Goal: Information Seeking & Learning: Get advice/opinions

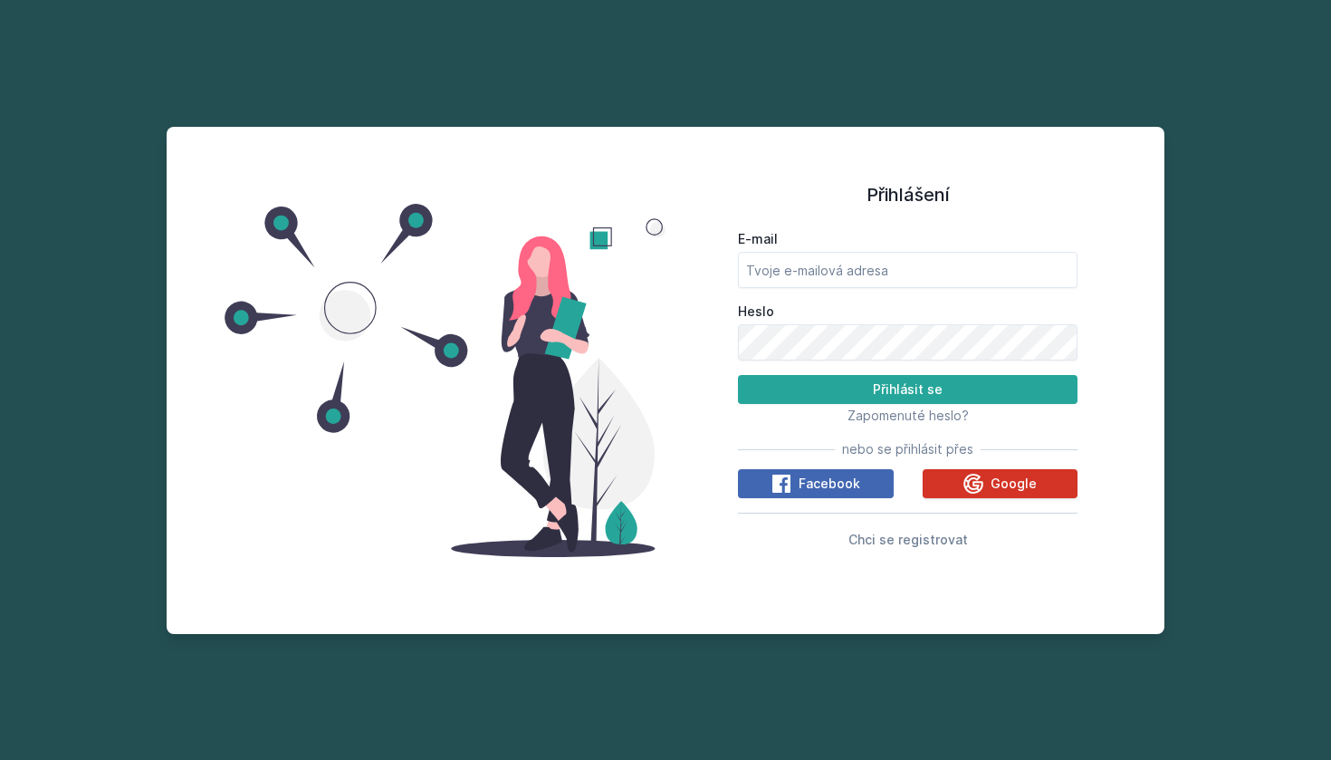
click at [960, 490] on button "Google" at bounding box center [1001, 483] width 156 height 29
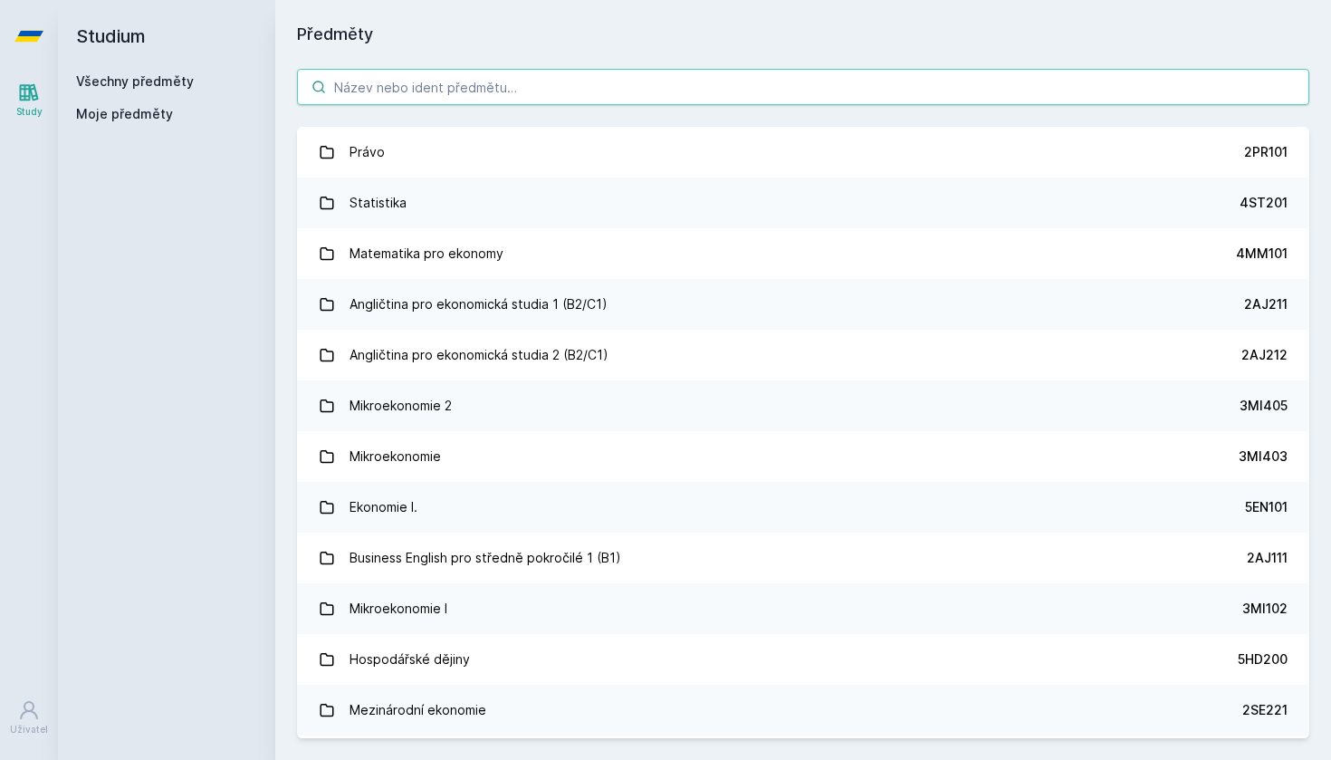
click at [590, 91] on input "search" at bounding box center [803, 87] width 1012 height 36
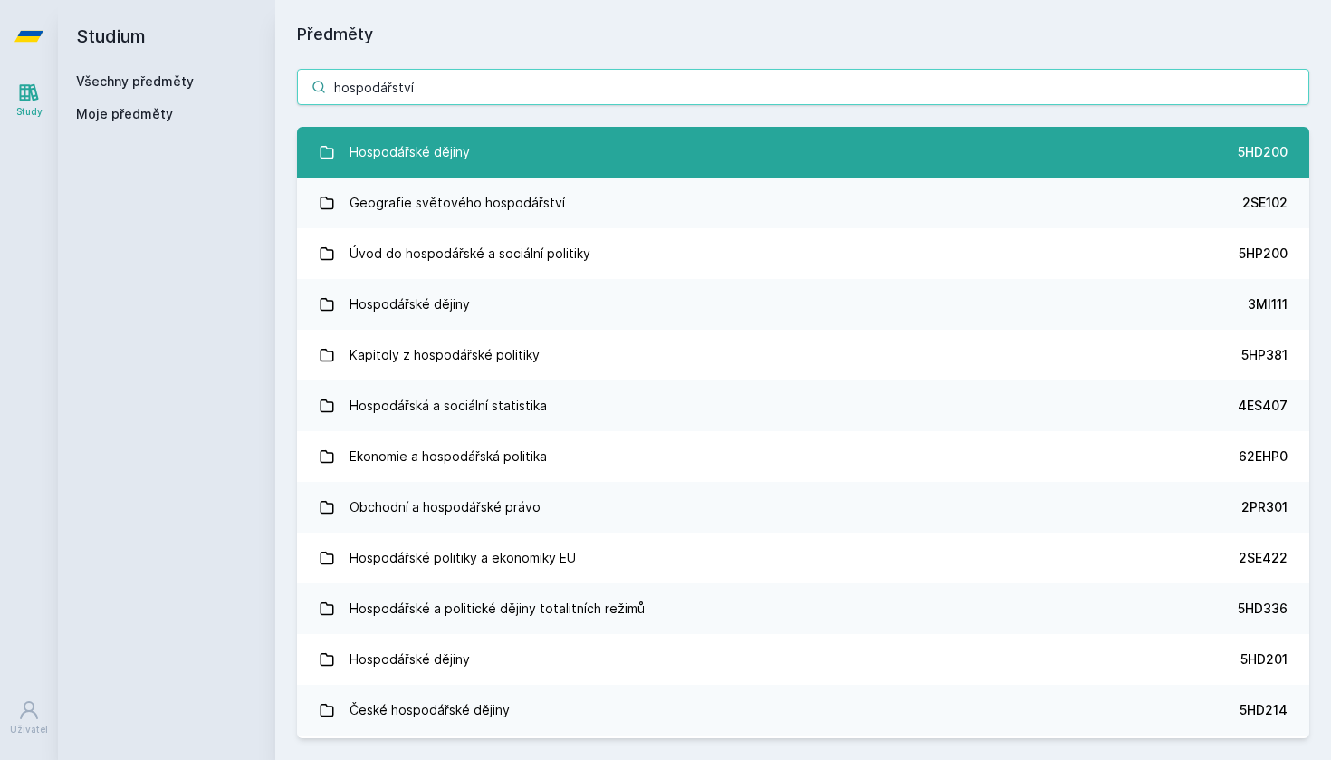
type input "hospodářství"
click at [508, 164] on link "Hospodářské dějiny 5HD200" at bounding box center [803, 152] width 1012 height 51
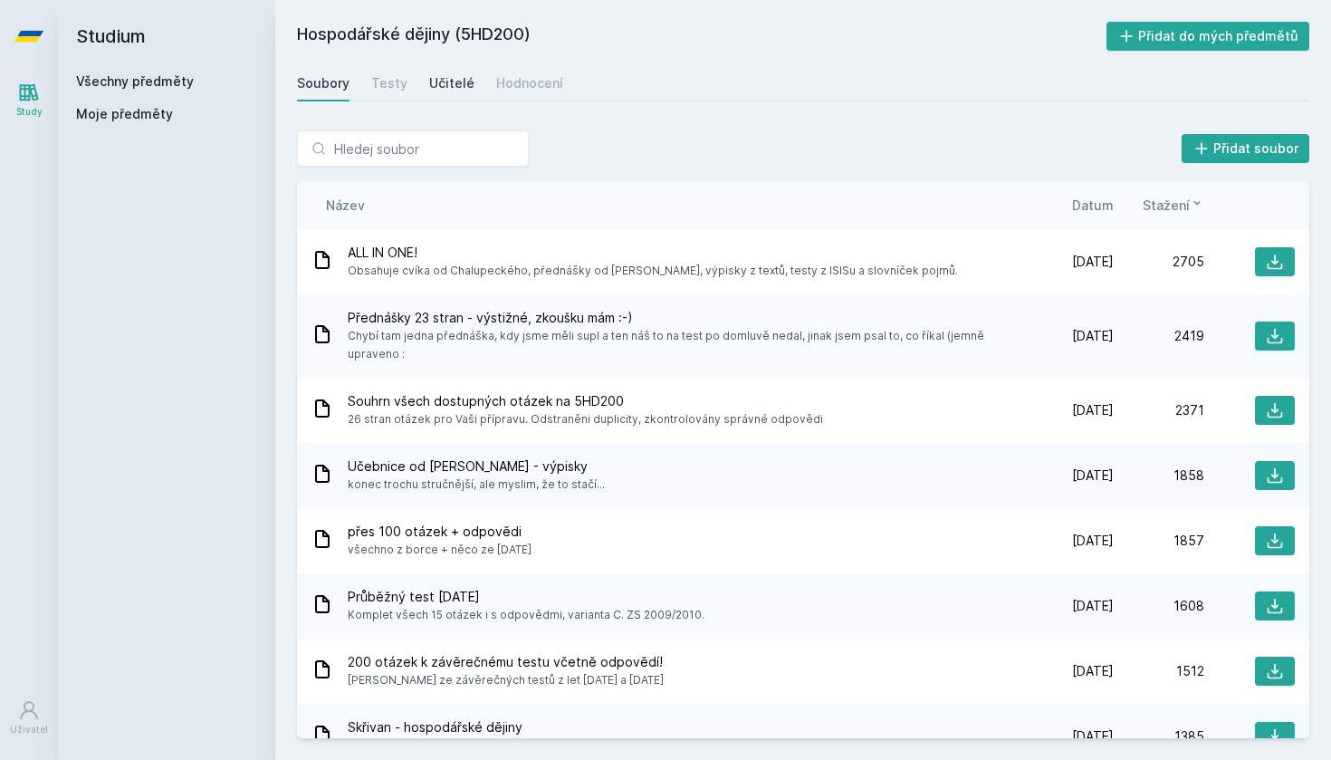
click at [453, 77] on div "Učitelé" at bounding box center [451, 83] width 45 height 18
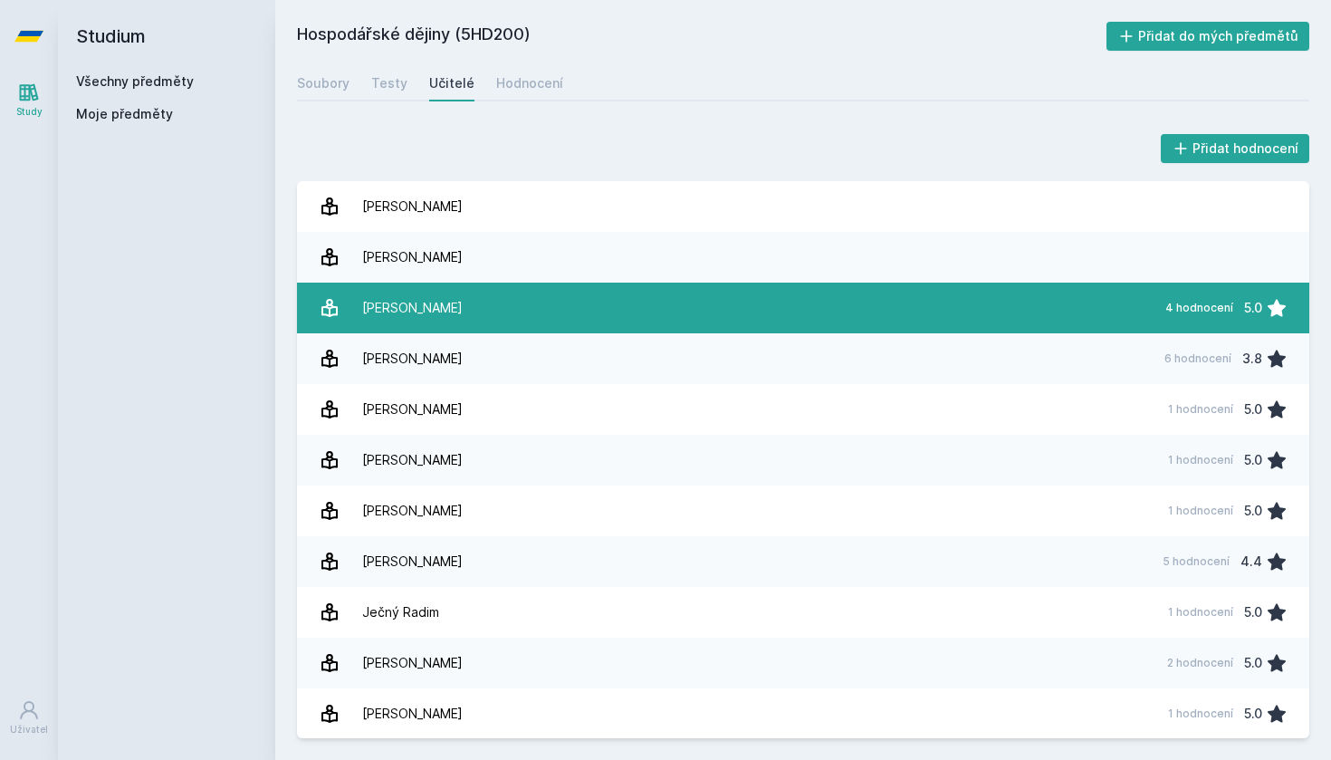
click at [466, 305] on link "[PERSON_NAME] 4 hodnocení 5.0" at bounding box center [803, 307] width 1012 height 51
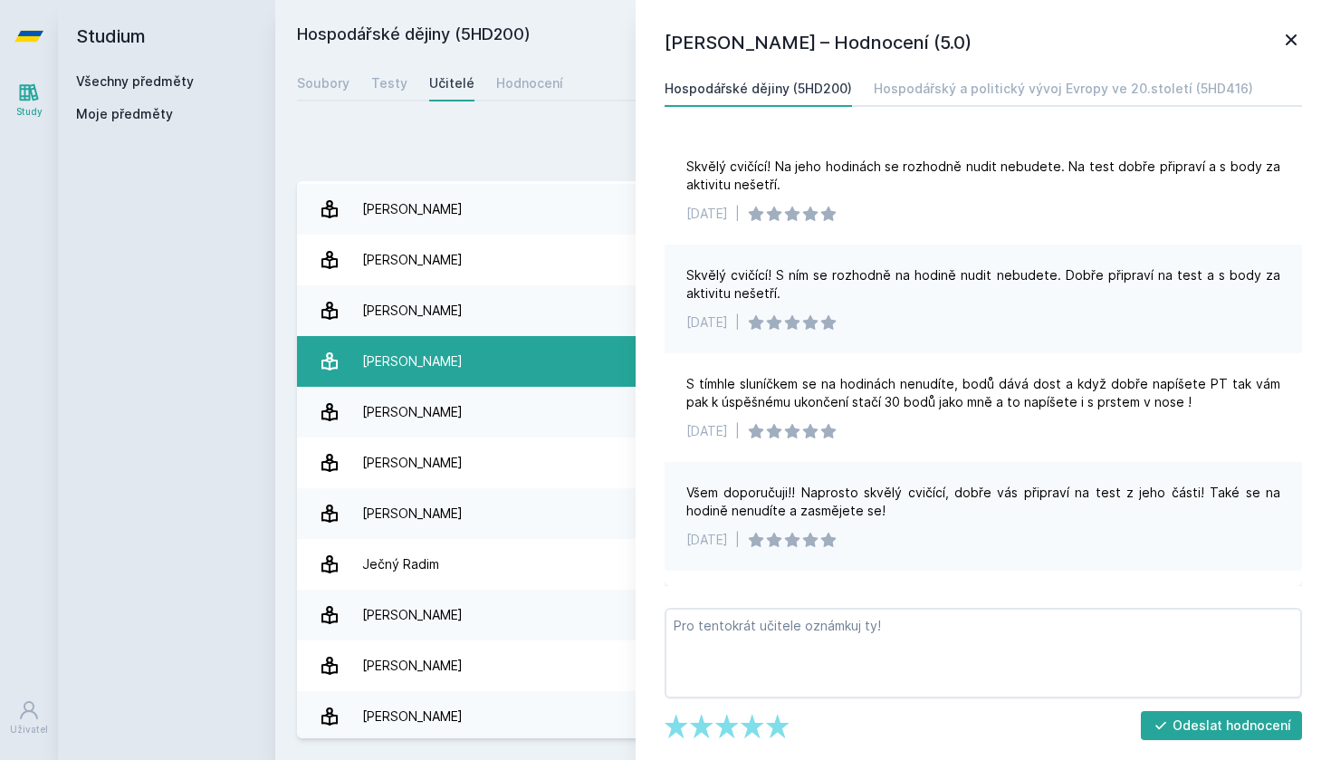
scroll to position [47, 0]
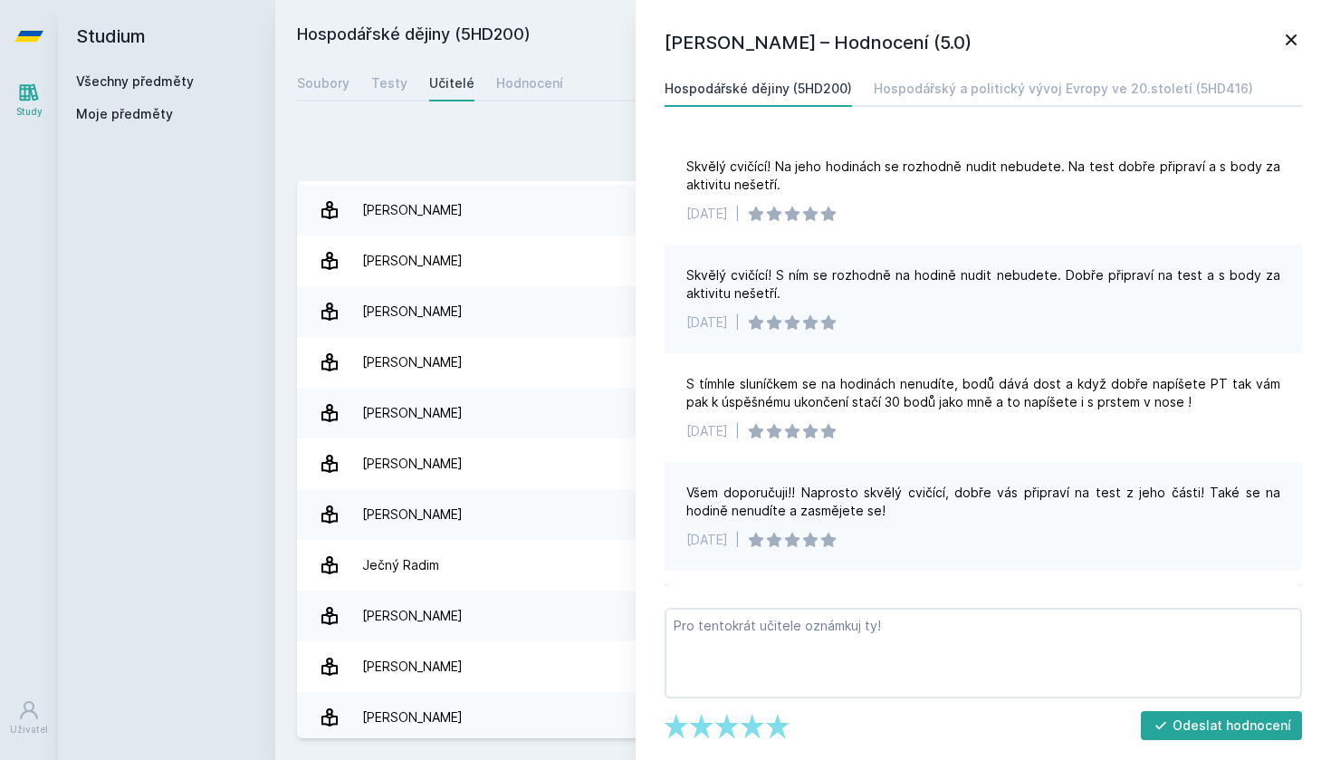
click at [1291, 32] on icon at bounding box center [1291, 40] width 22 height 22
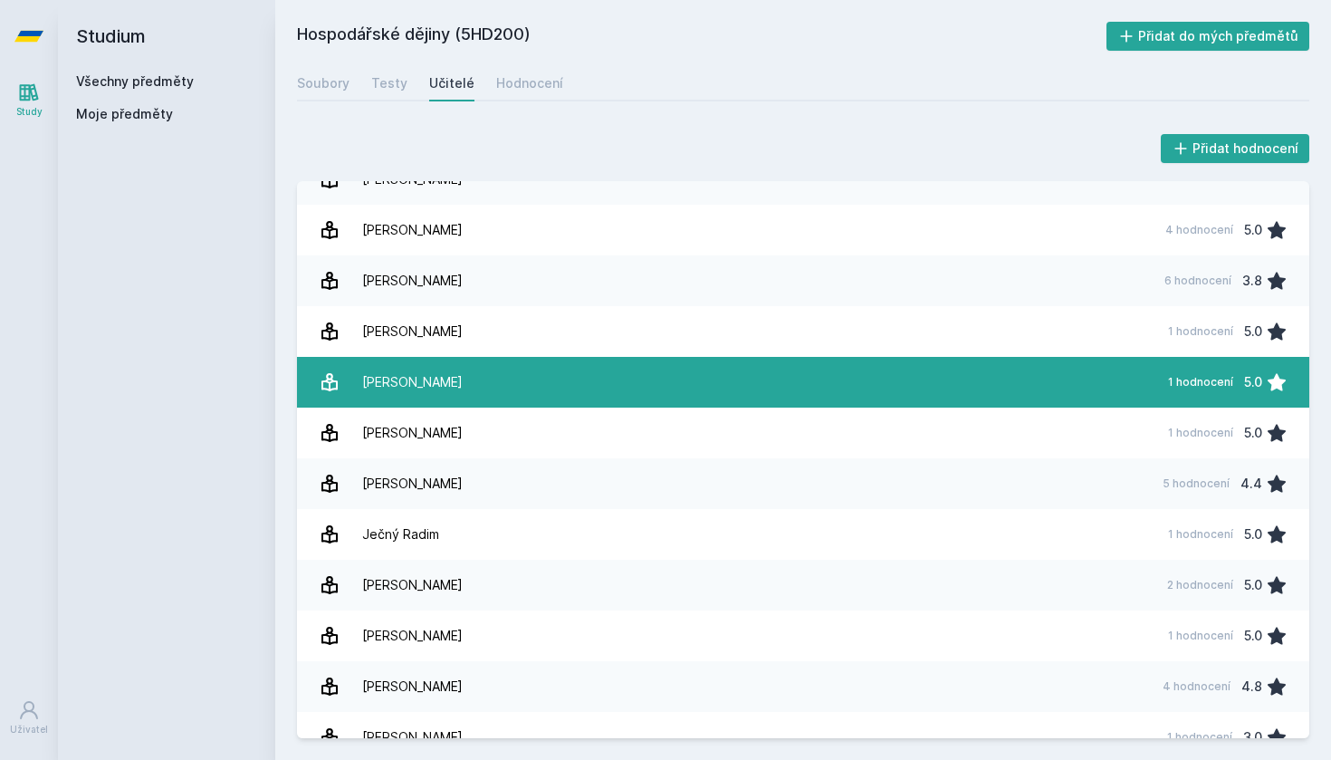
scroll to position [77, 0]
click at [646, 384] on link "[PERSON_NAME][DATE] hodnocení 5.0" at bounding box center [803, 383] width 1012 height 51
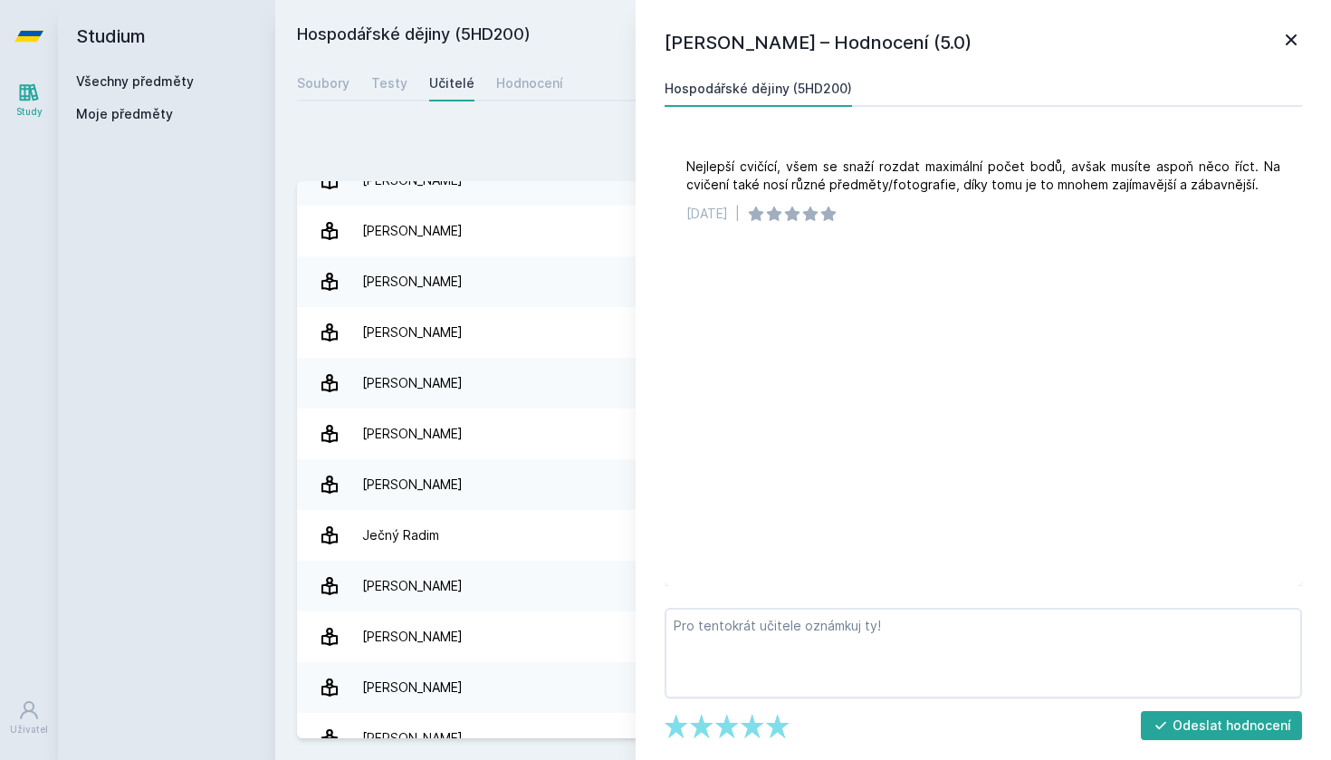
click at [1292, 36] on icon at bounding box center [1291, 40] width 22 height 22
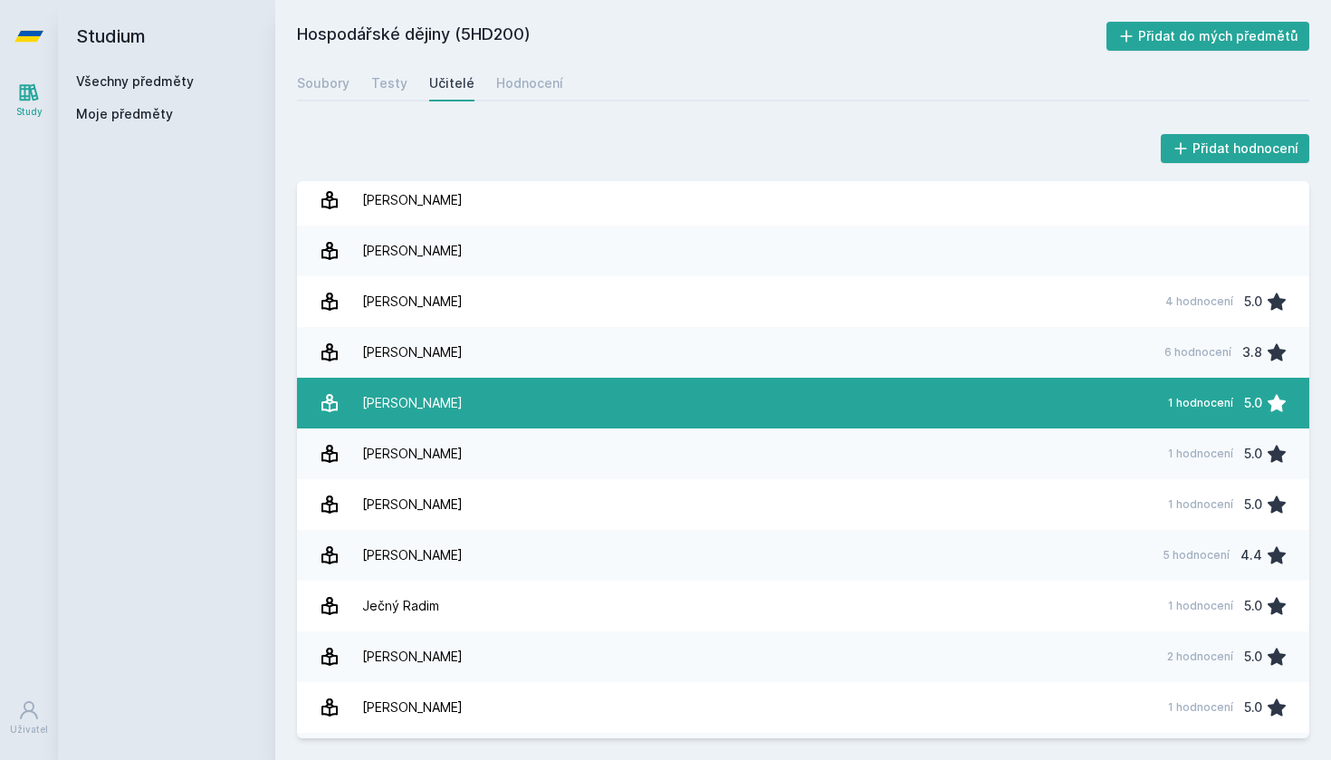
scroll to position [5, 0]
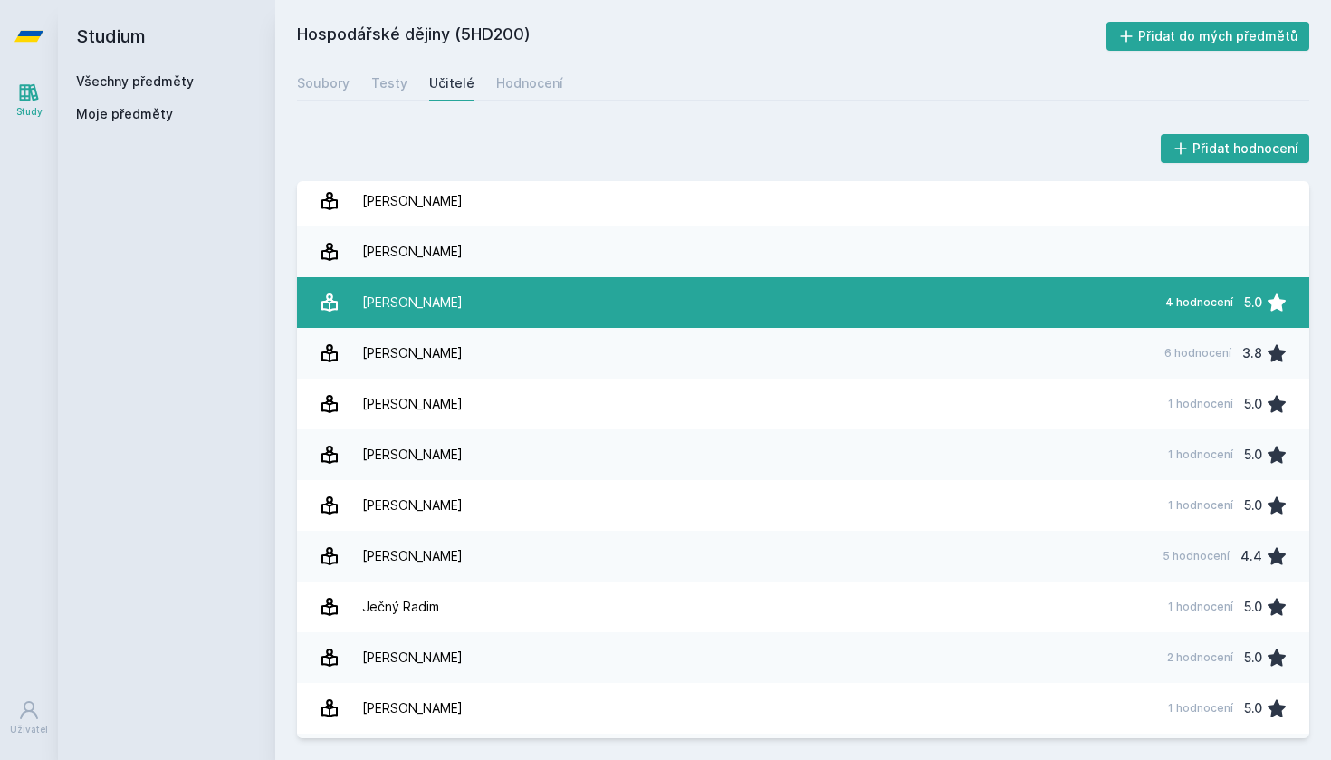
click at [805, 295] on link "[PERSON_NAME] 4 hodnocení 5.0" at bounding box center [803, 302] width 1012 height 51
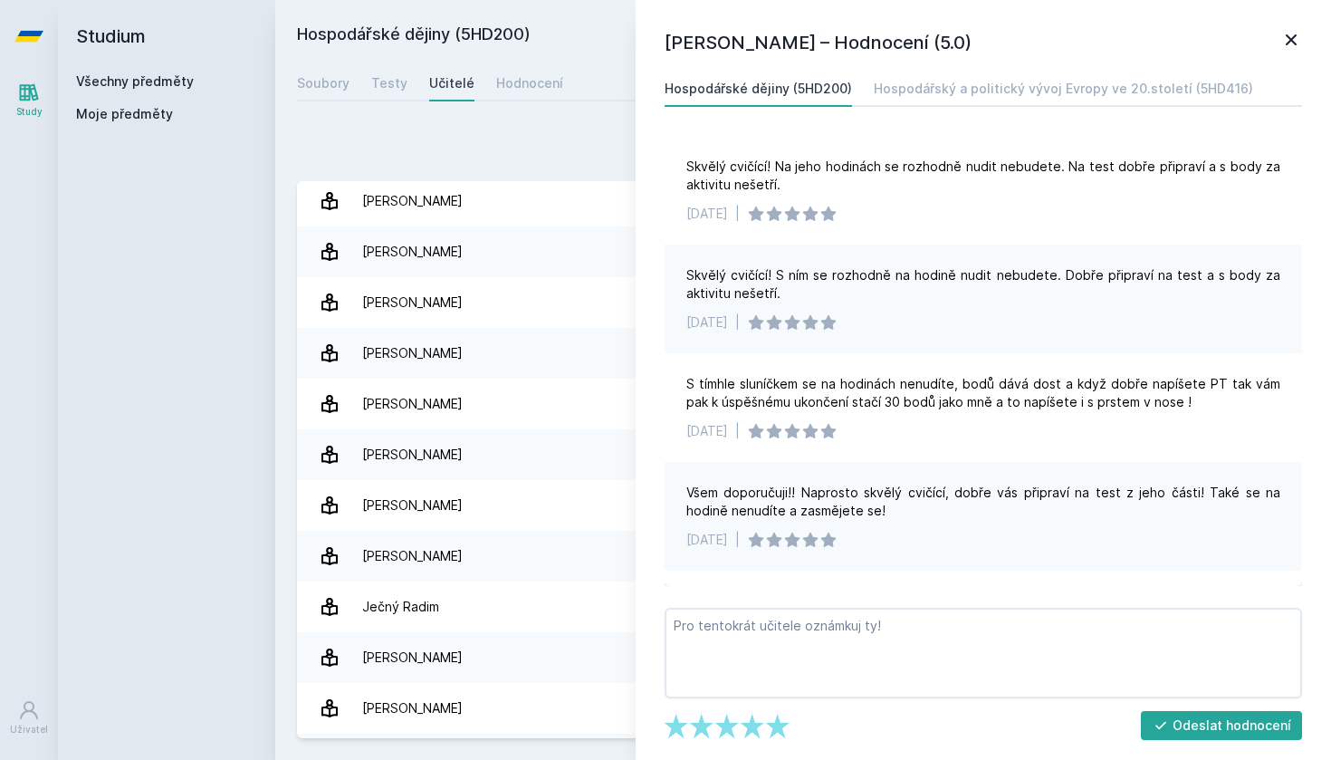
click at [1294, 35] on icon at bounding box center [1291, 40] width 22 height 22
click at [1282, 39] on icon at bounding box center [1291, 40] width 22 height 22
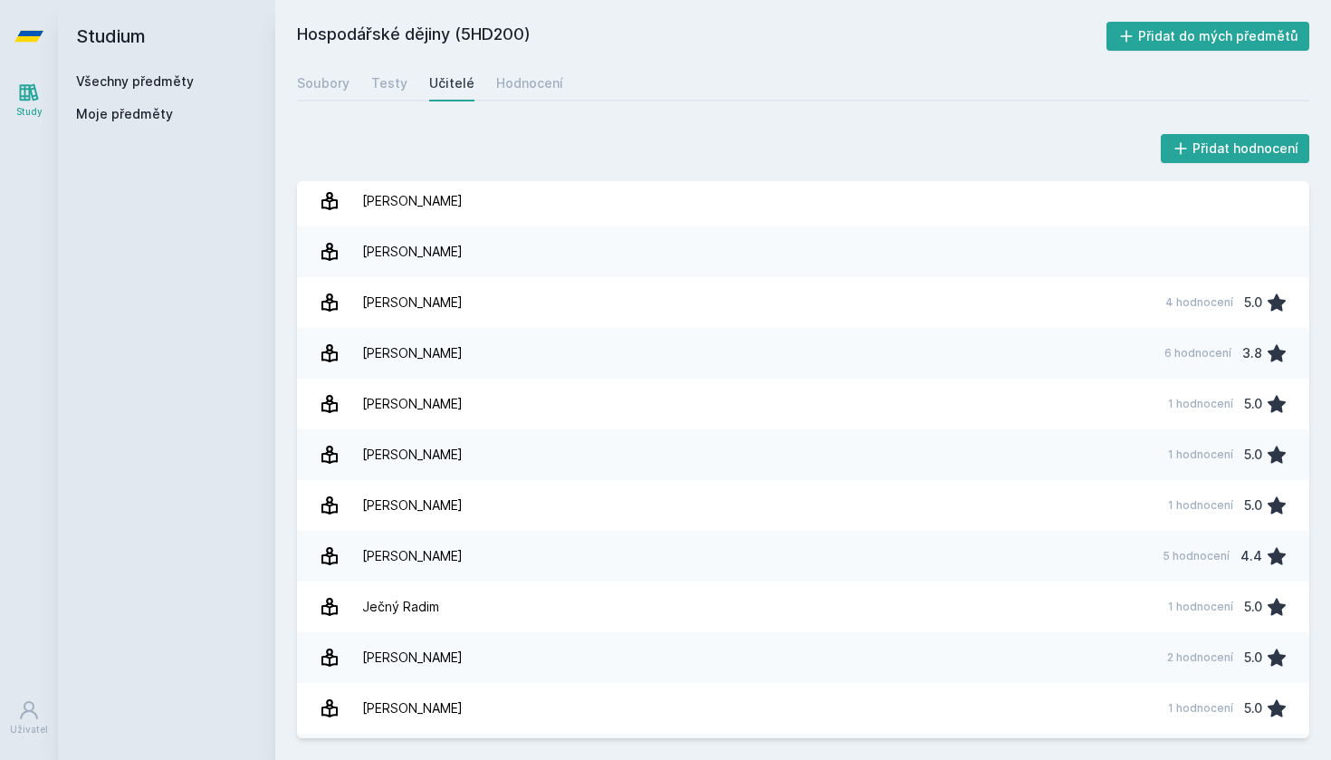
click at [120, 72] on h2 "Studium" at bounding box center [166, 36] width 181 height 72
click at [120, 81] on link "Všechny předměty" at bounding box center [135, 80] width 118 height 15
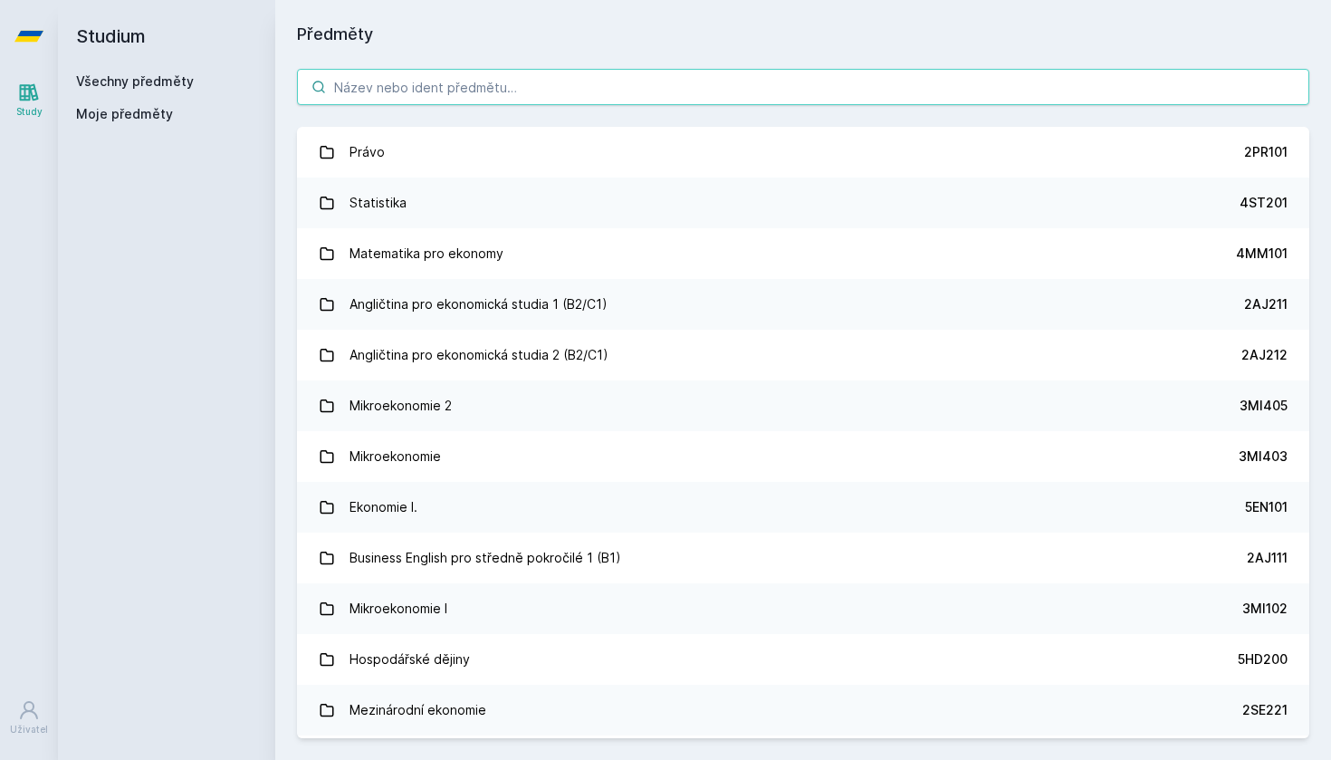
click at [422, 97] on input "search" at bounding box center [803, 87] width 1012 height 36
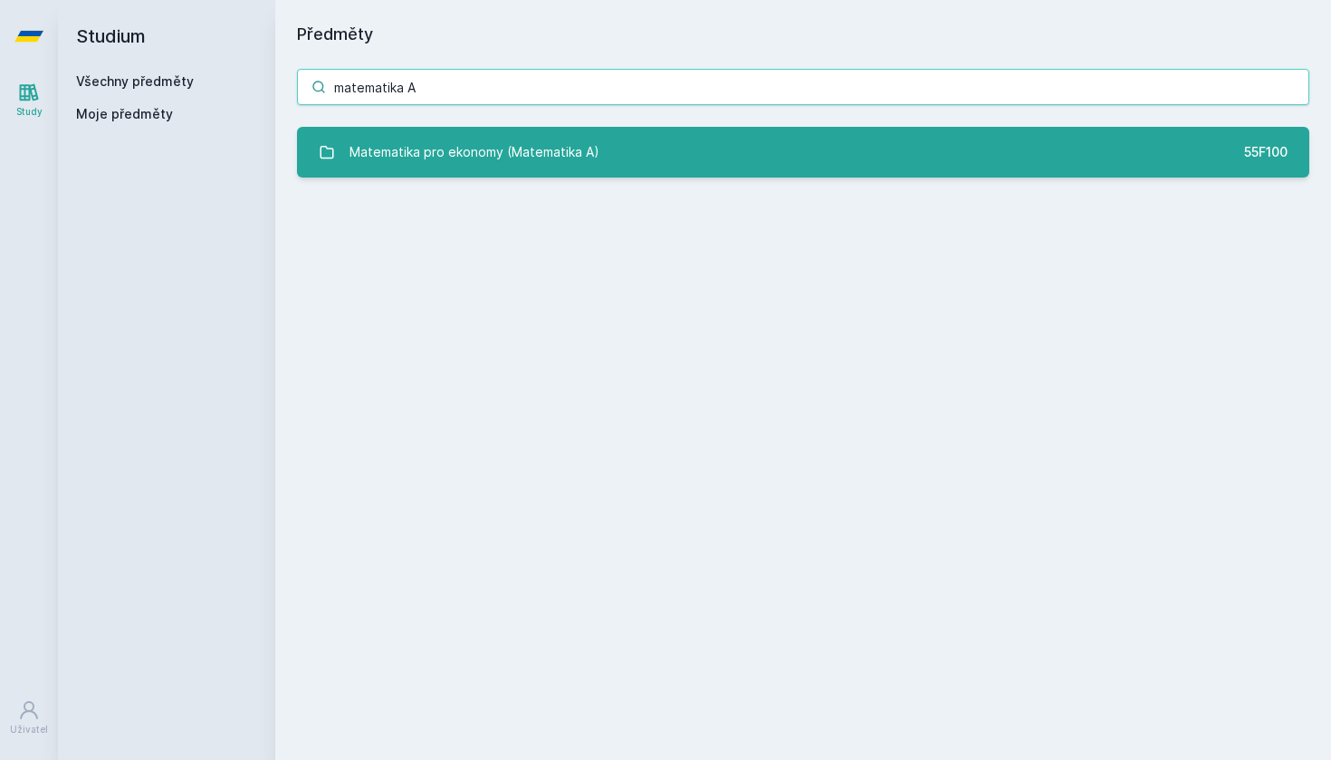
type input "matematika A"
click at [577, 135] on div "Matematika pro ekonomy (Matematika A)" at bounding box center [474, 152] width 250 height 36
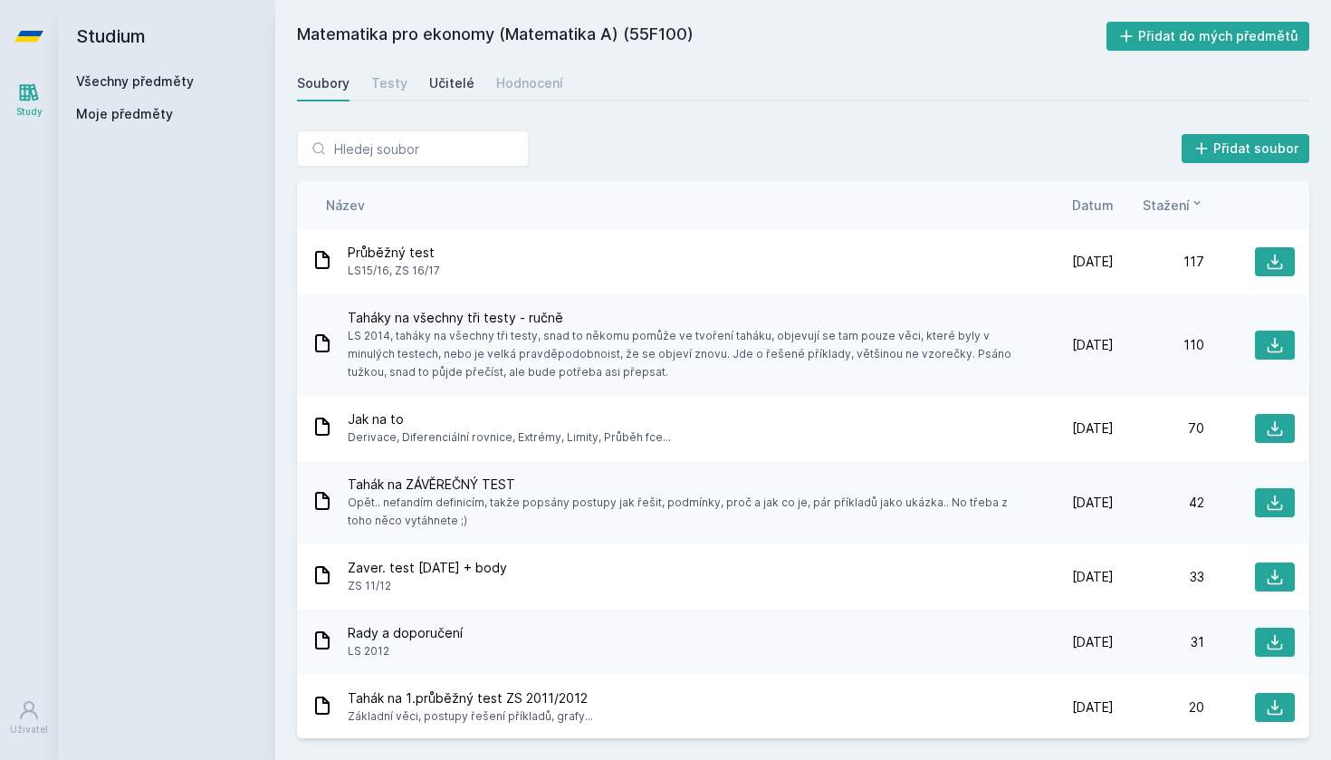
click at [443, 79] on div "Učitelé" at bounding box center [451, 83] width 45 height 18
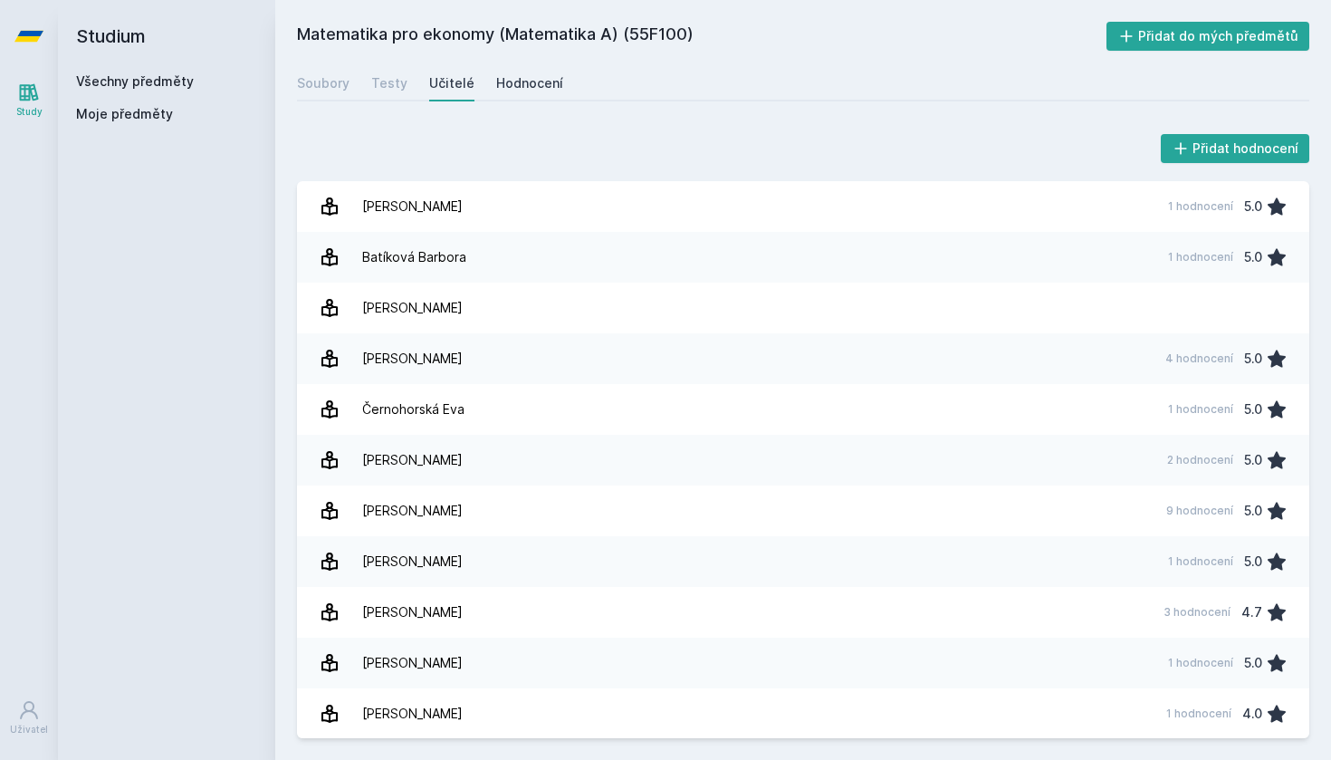
click at [546, 88] on div "Hodnocení" at bounding box center [529, 83] width 67 height 18
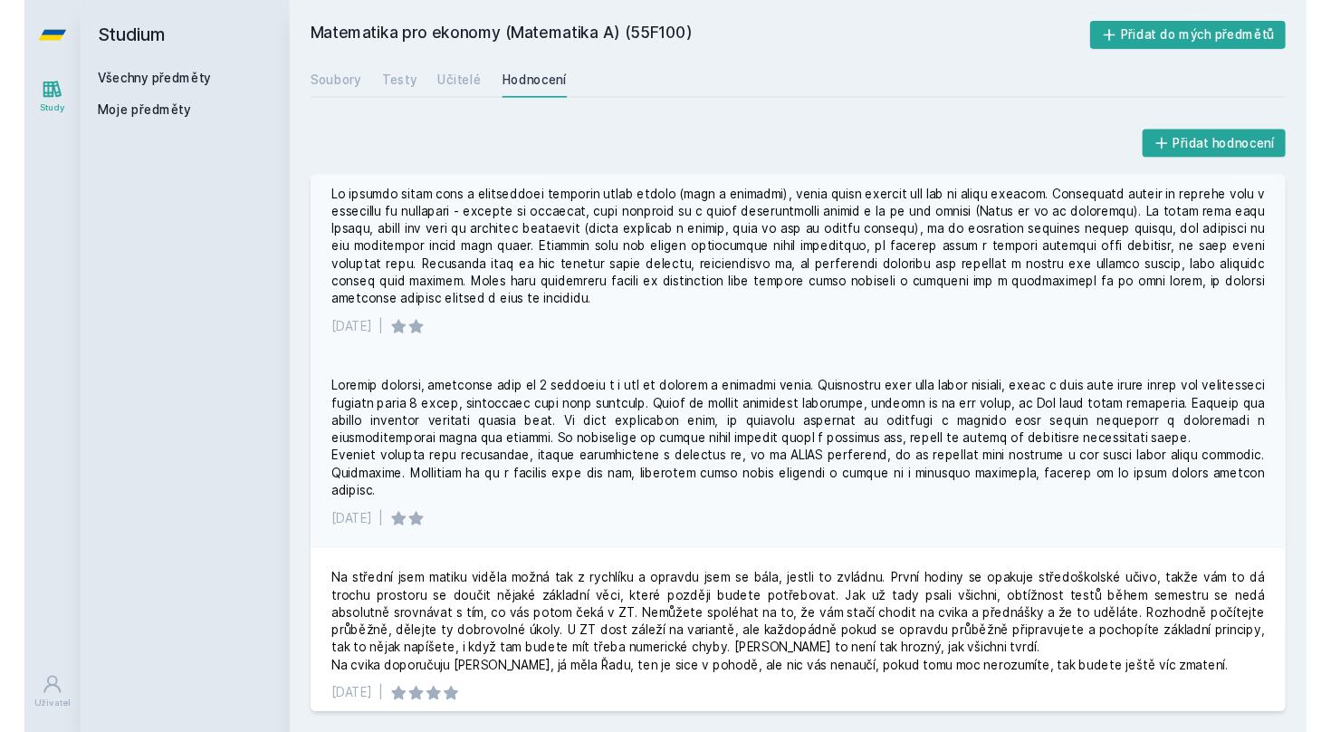
scroll to position [13, 0]
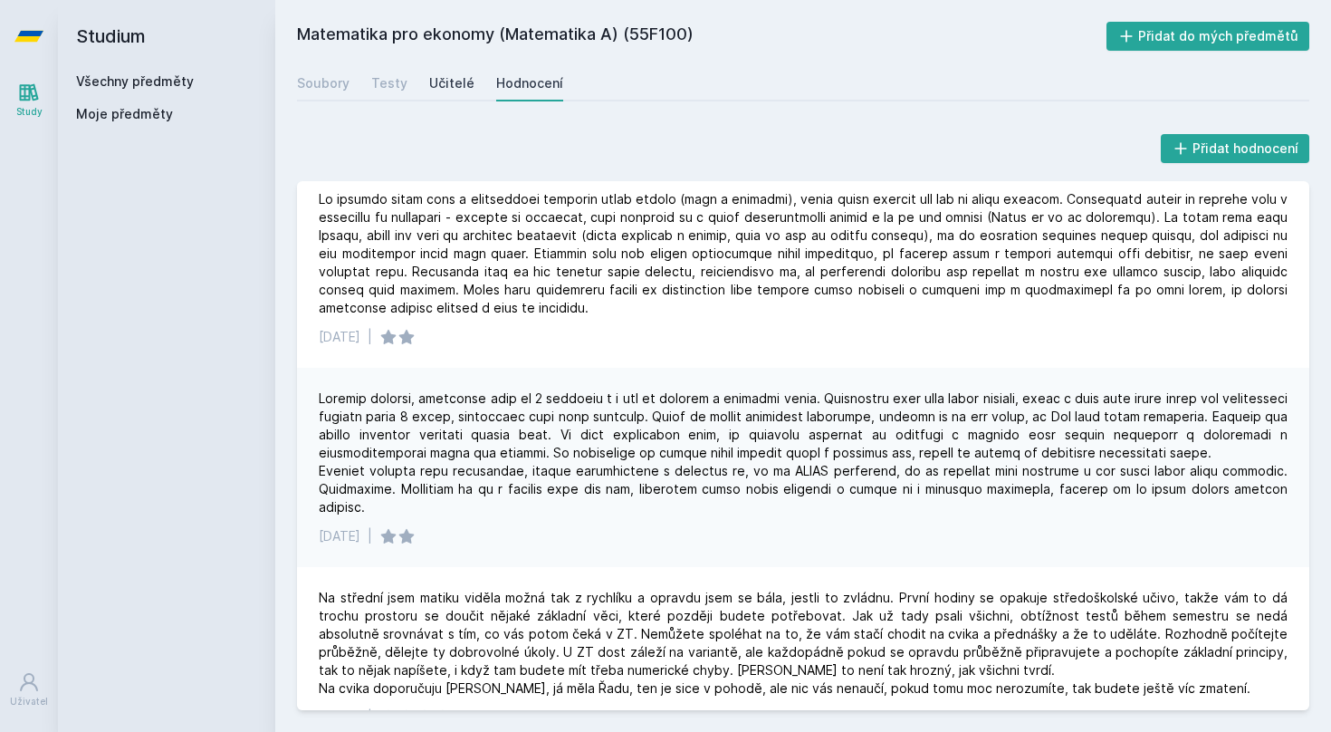
click at [461, 80] on div "Učitelé" at bounding box center [451, 83] width 45 height 18
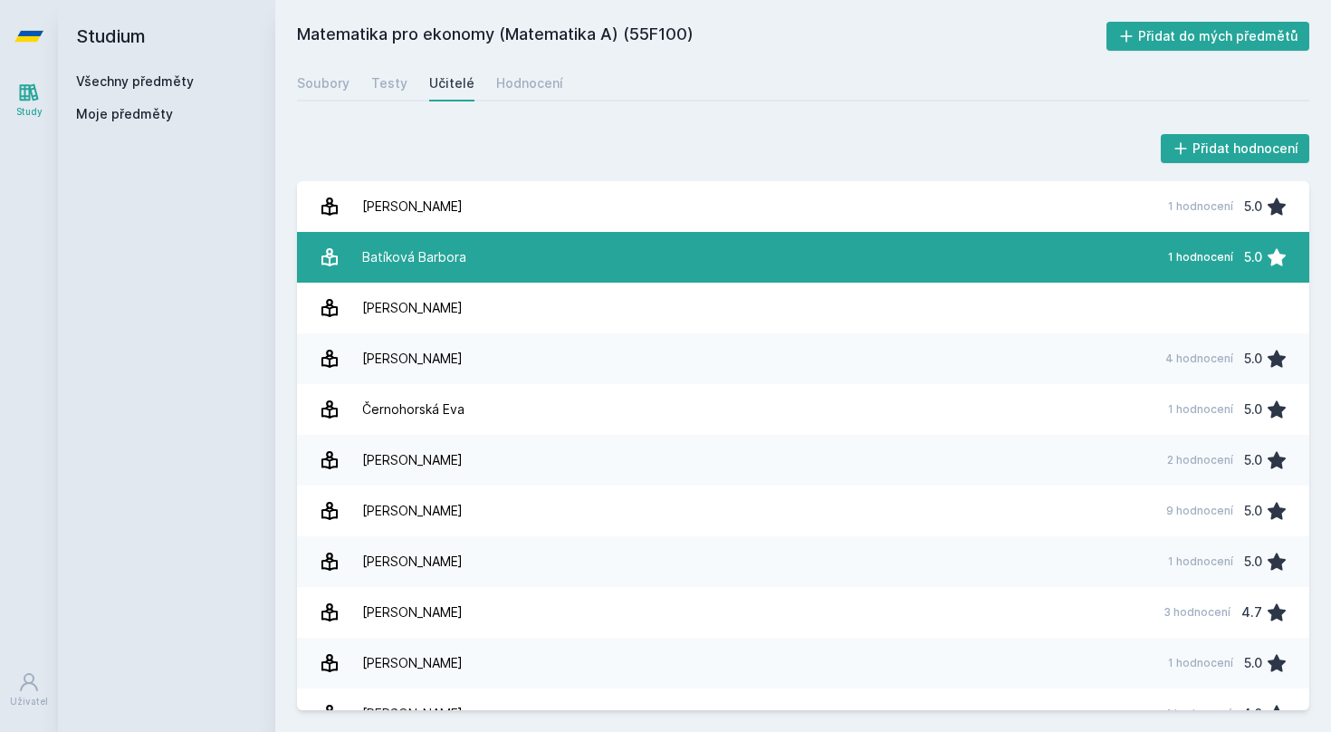
click at [810, 270] on link "Batíková Barbora 1 hodnocení 5.0" at bounding box center [803, 257] width 1012 height 51
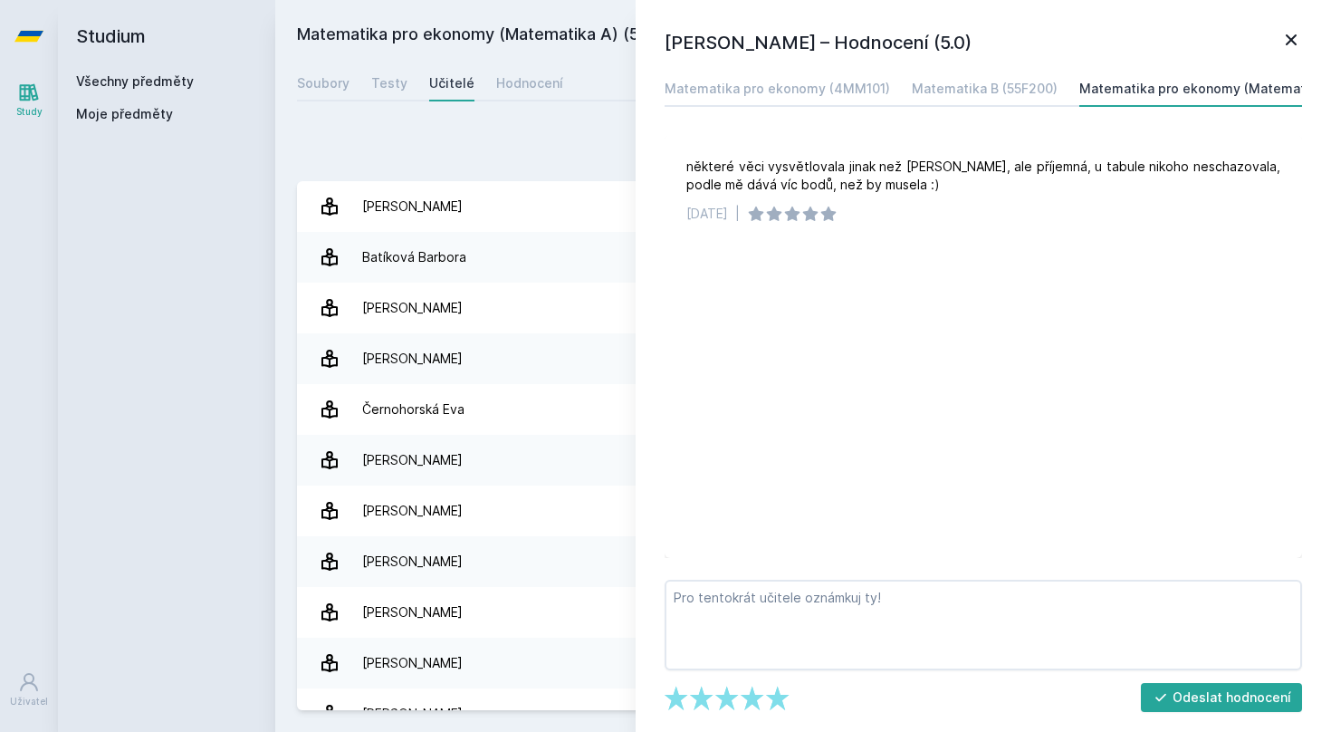
click at [1289, 34] on icon at bounding box center [1291, 40] width 22 height 22
click at [1289, 36] on icon at bounding box center [1291, 40] width 22 height 22
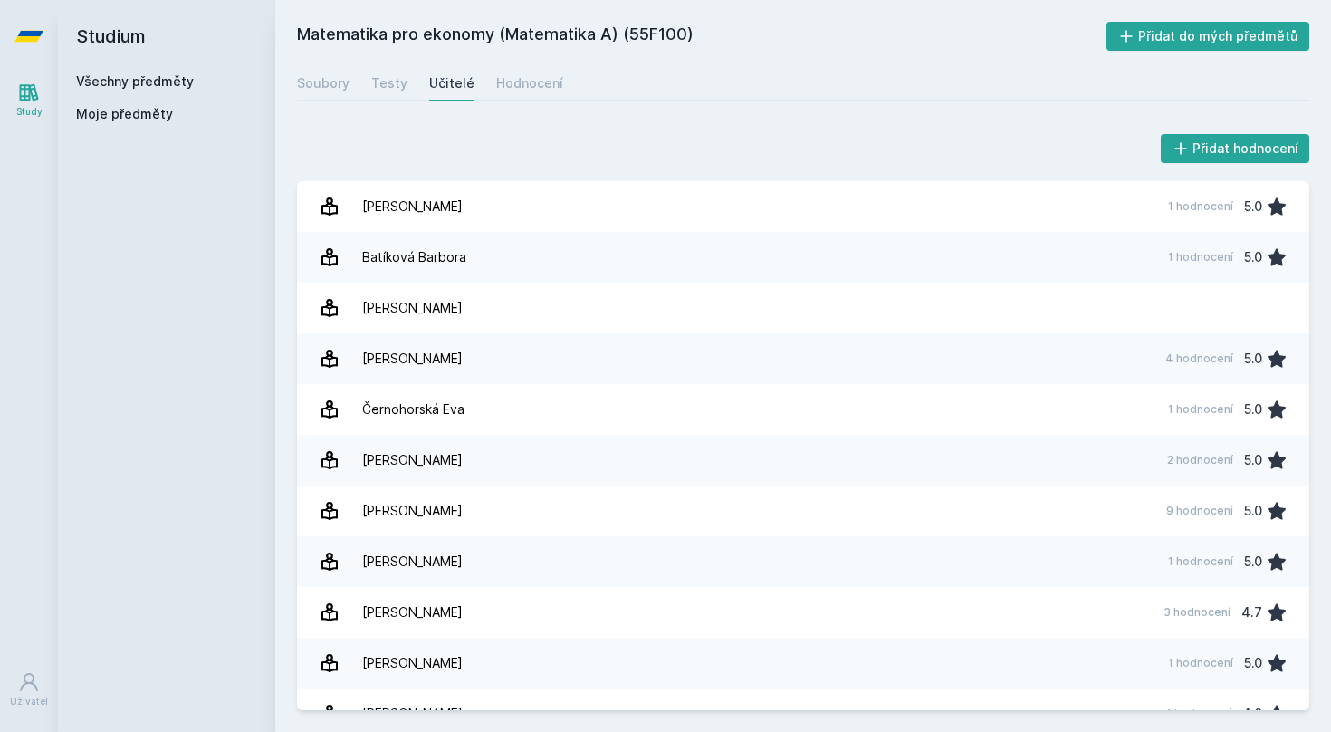
click at [159, 77] on link "Všechny předměty" at bounding box center [135, 80] width 118 height 15
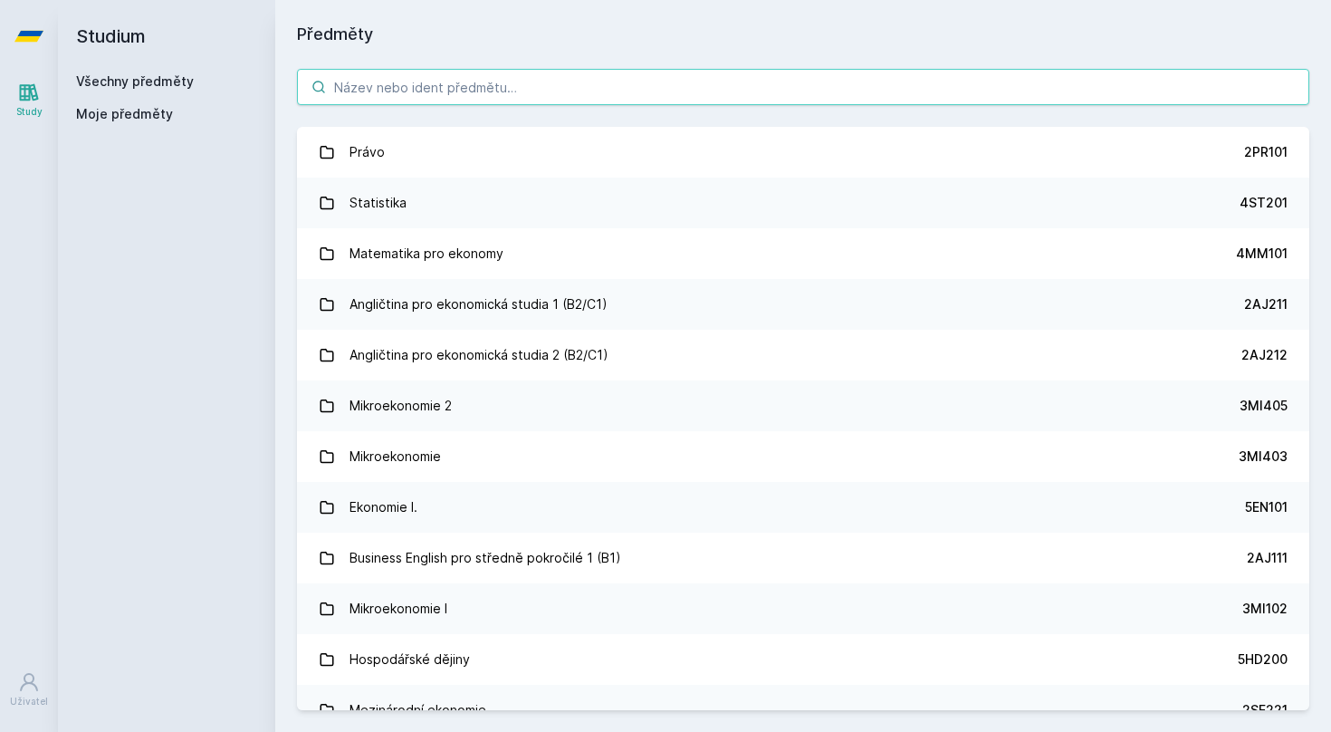
click at [440, 90] on input "search" at bounding box center [803, 87] width 1012 height 36
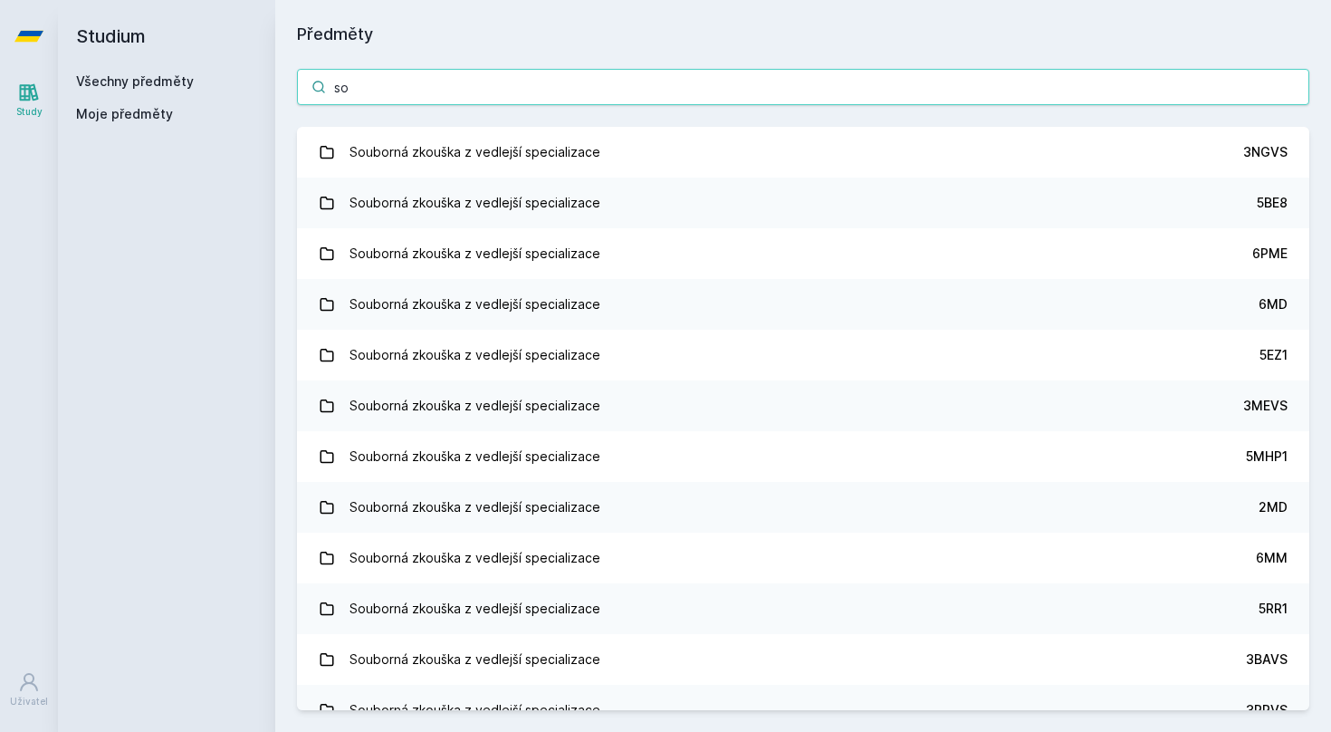
type input "s"
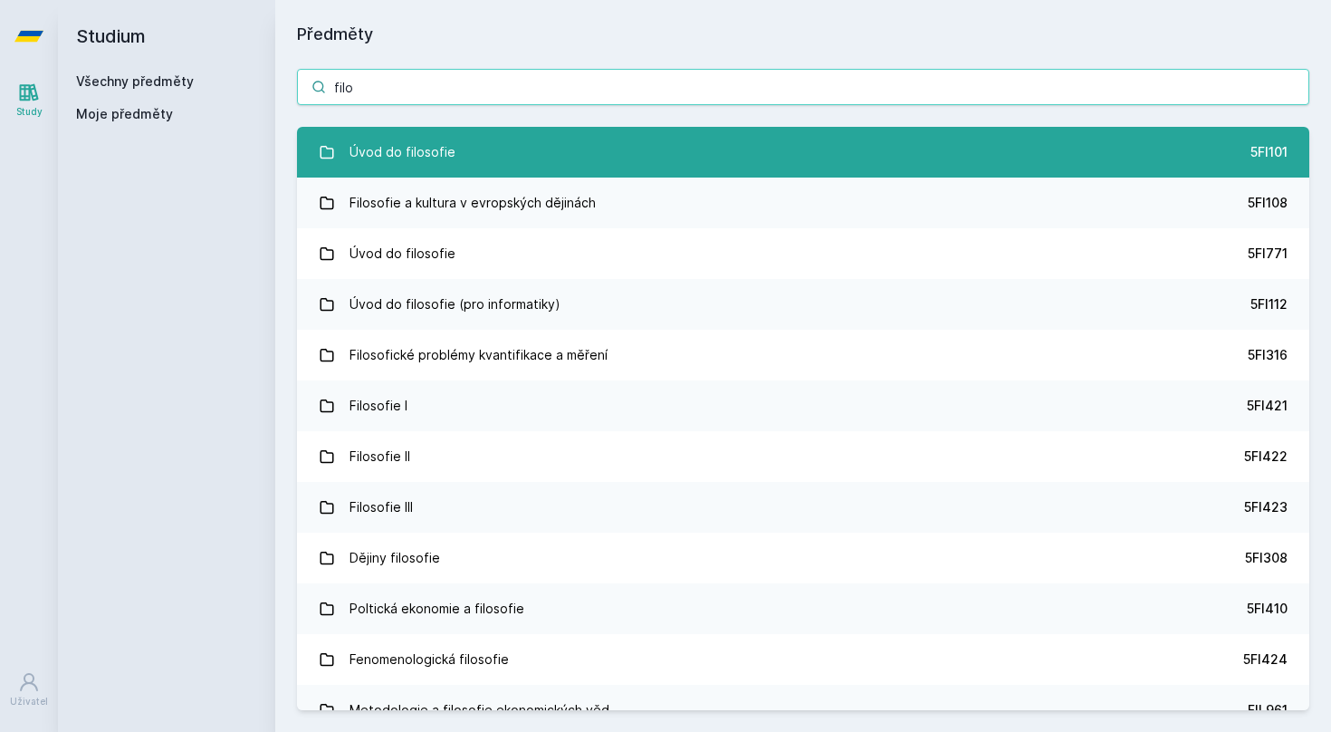
type input "filo"
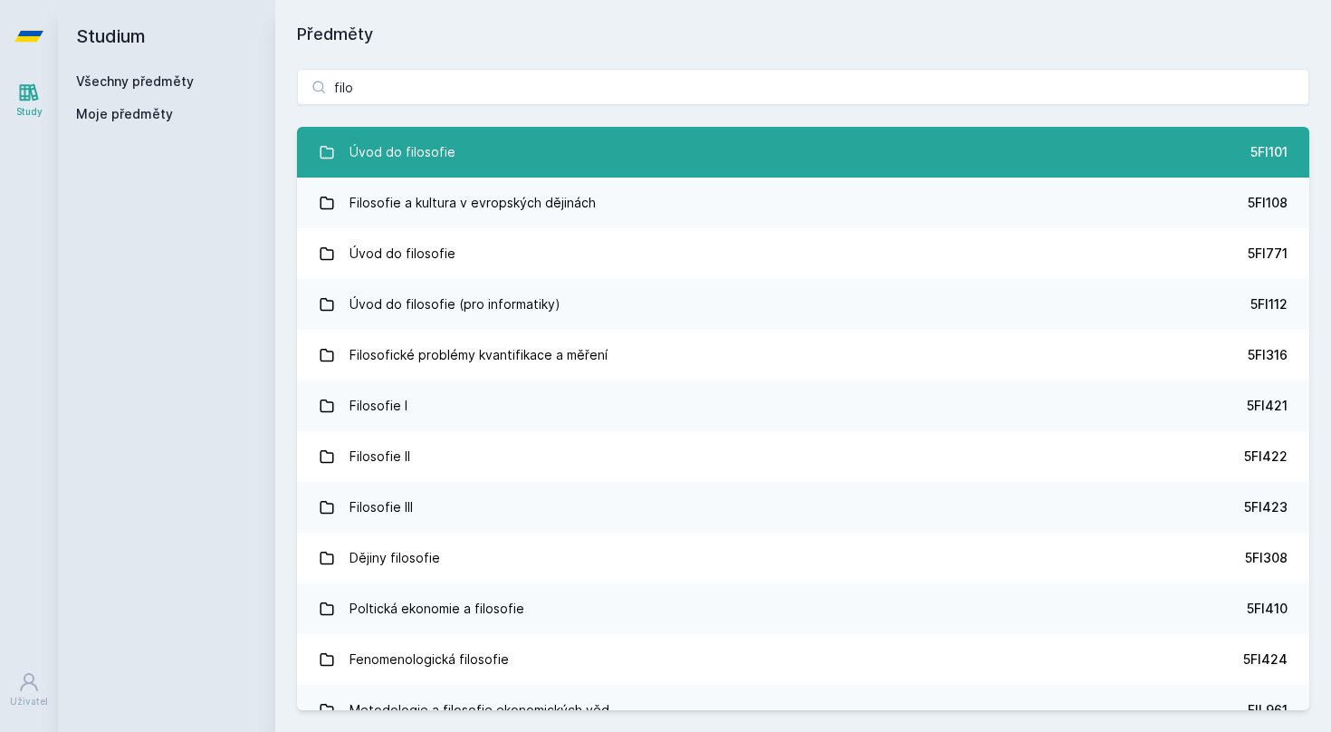
click at [423, 159] on div "Úvod do filosofie" at bounding box center [402, 152] width 106 height 36
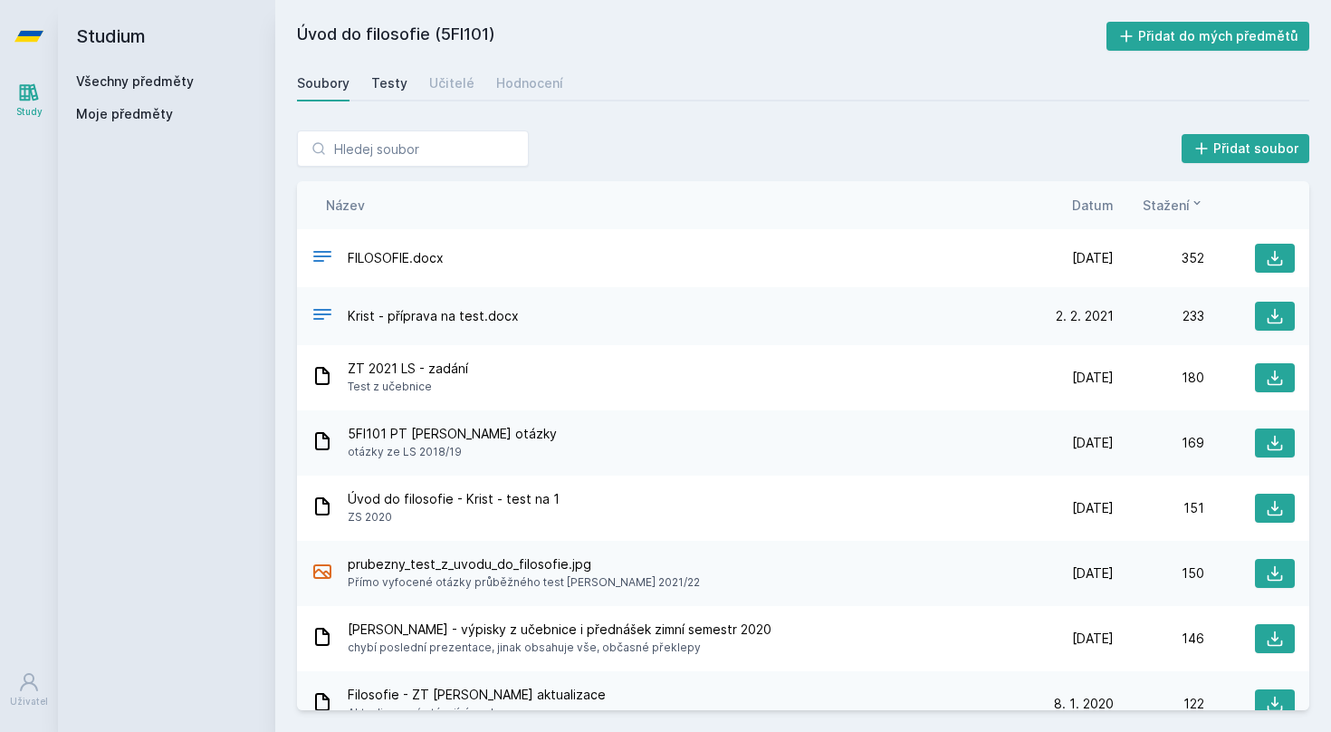
click at [399, 86] on div "Testy" at bounding box center [389, 83] width 36 height 18
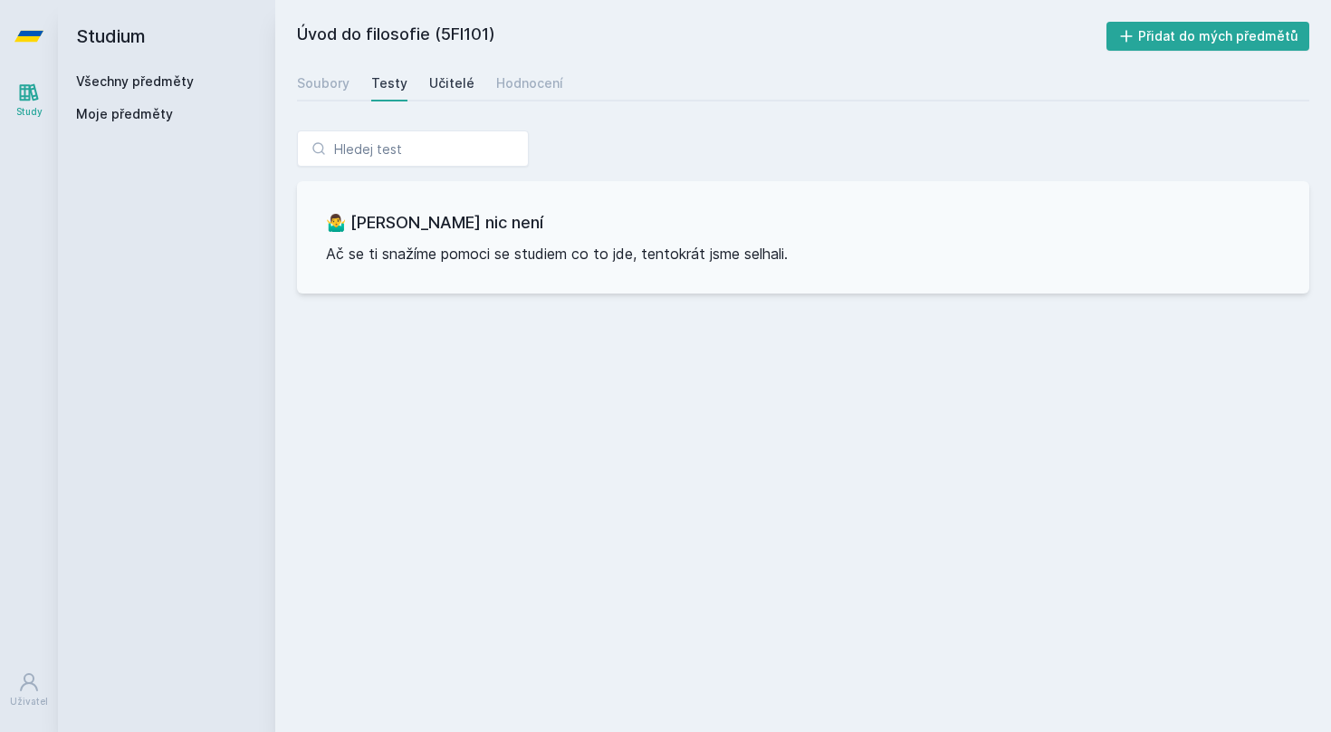
click at [442, 87] on div "Učitelé" at bounding box center [451, 83] width 45 height 18
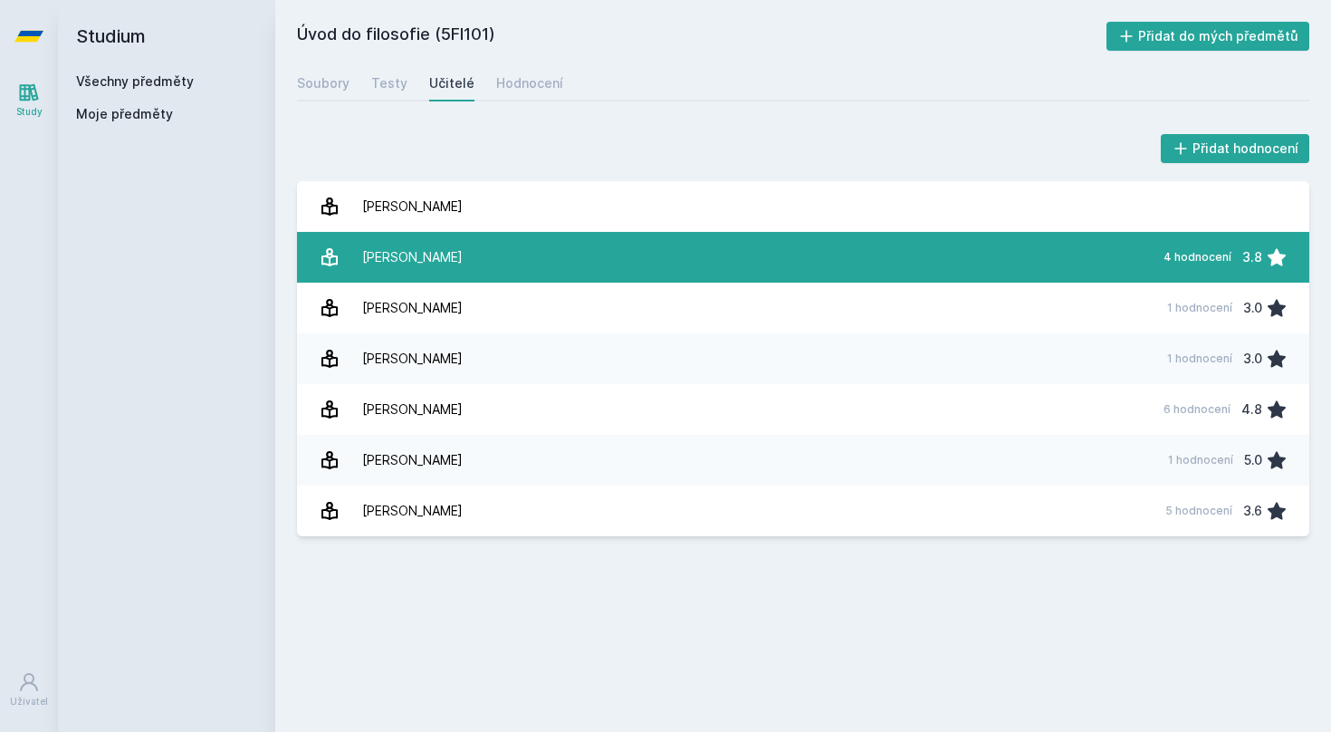
click at [445, 266] on link "[PERSON_NAME][DATE] hodnocení 3.8" at bounding box center [803, 257] width 1012 height 51
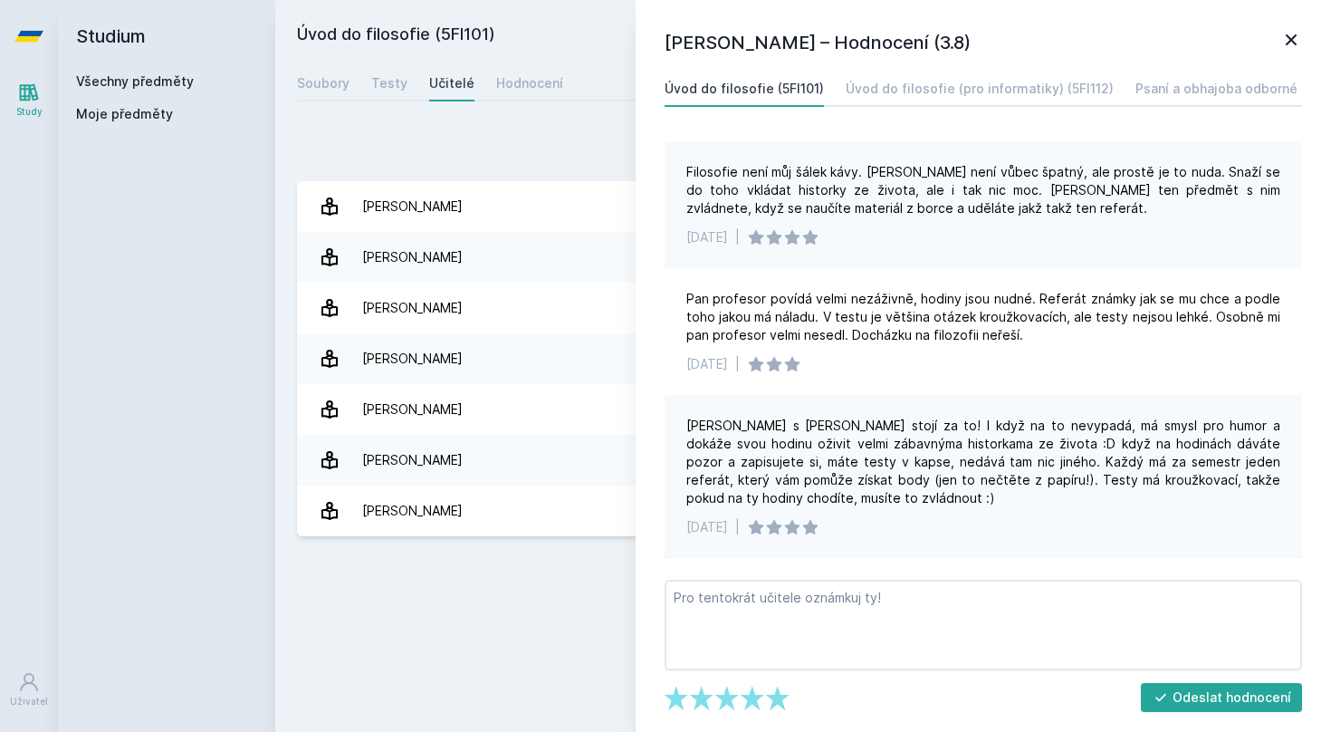
scroll to position [176, 0]
click at [1296, 43] on icon at bounding box center [1291, 40] width 22 height 22
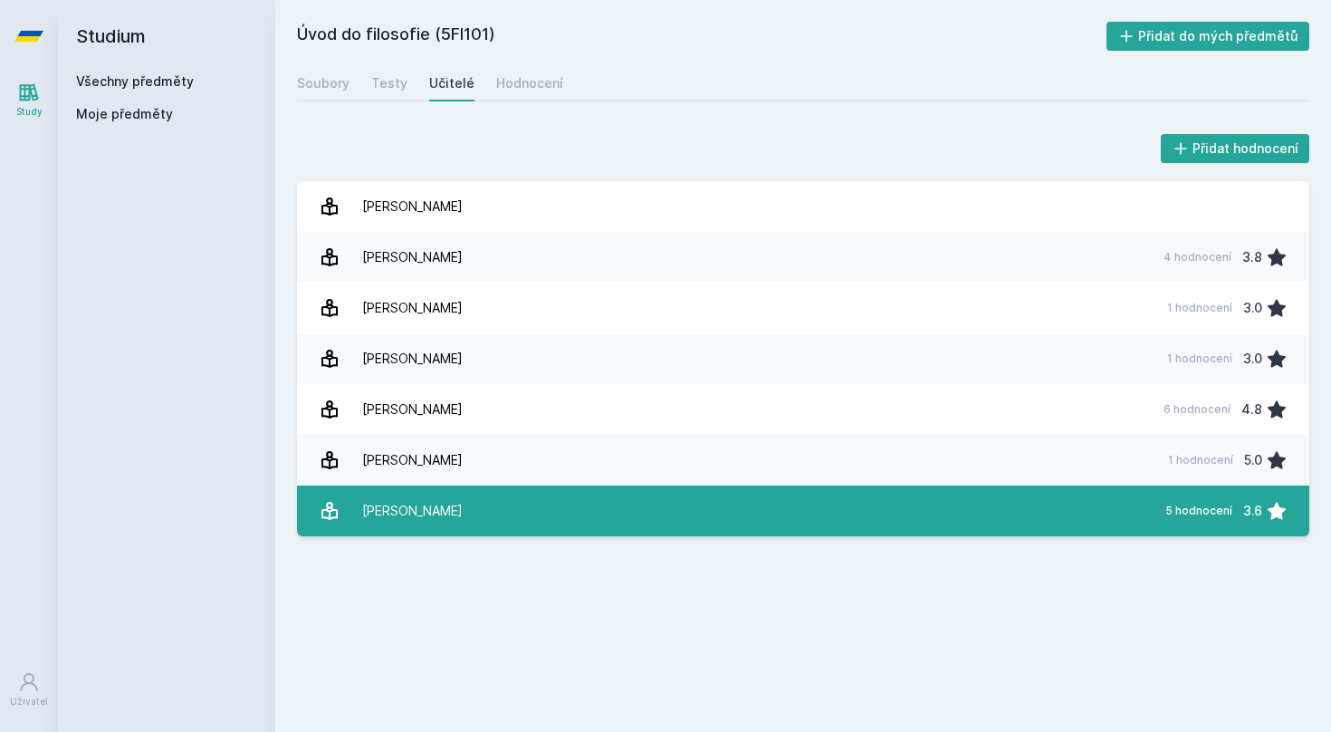
click at [977, 502] on link "[PERSON_NAME] 5 hodnocení 3.6" at bounding box center [803, 510] width 1012 height 51
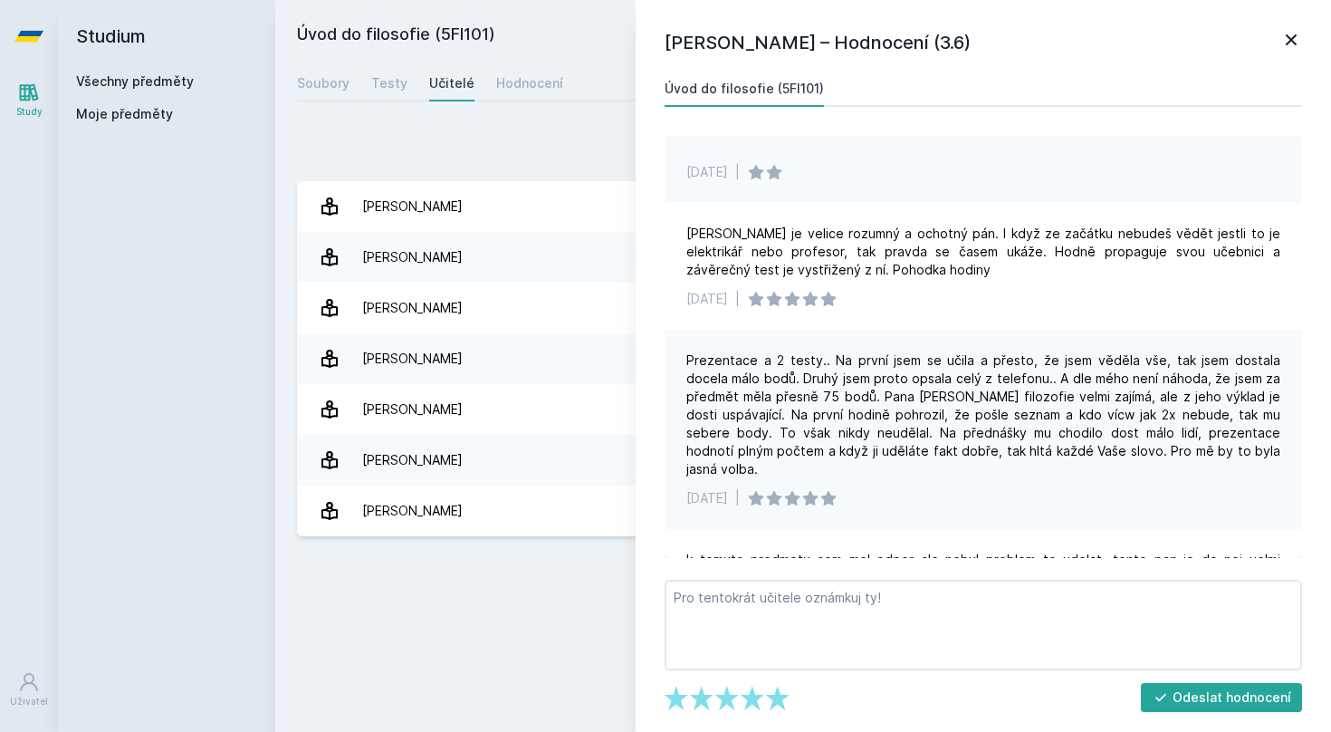
scroll to position [81, 0]
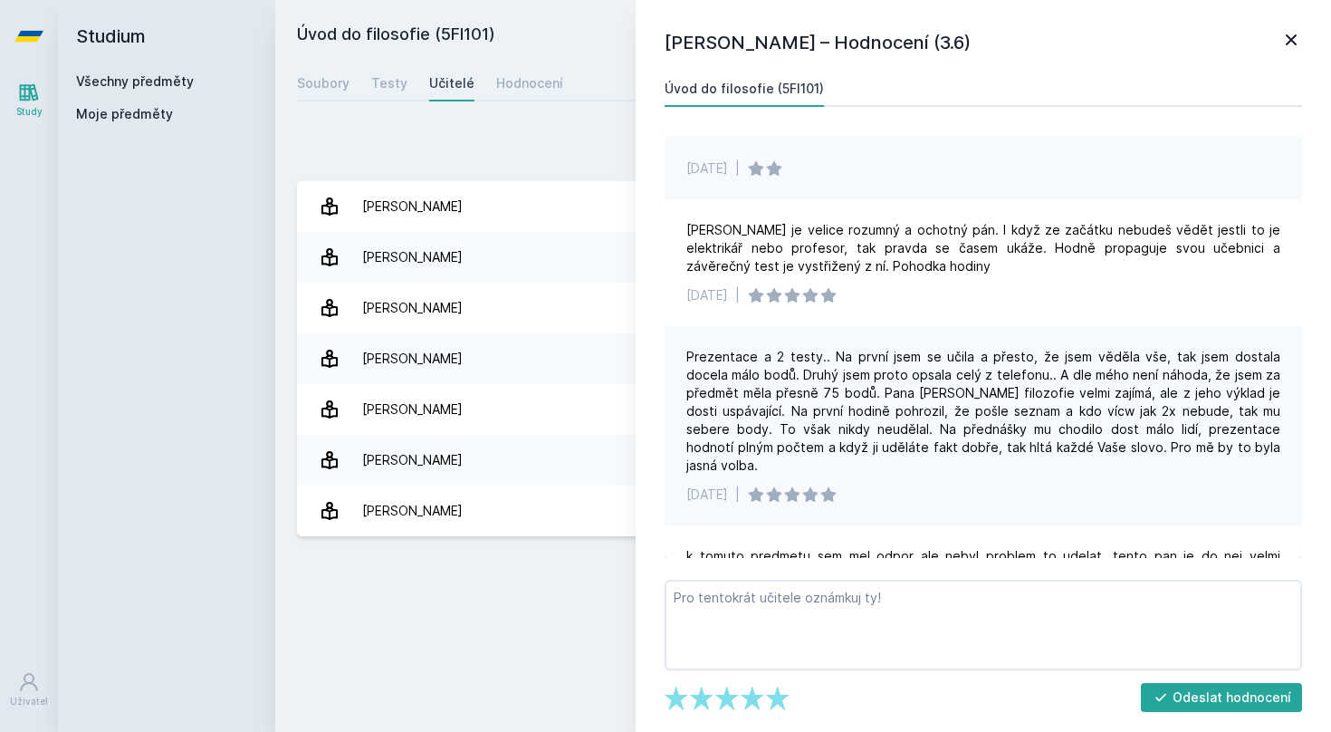
click at [1287, 42] on icon at bounding box center [1291, 40] width 22 height 22
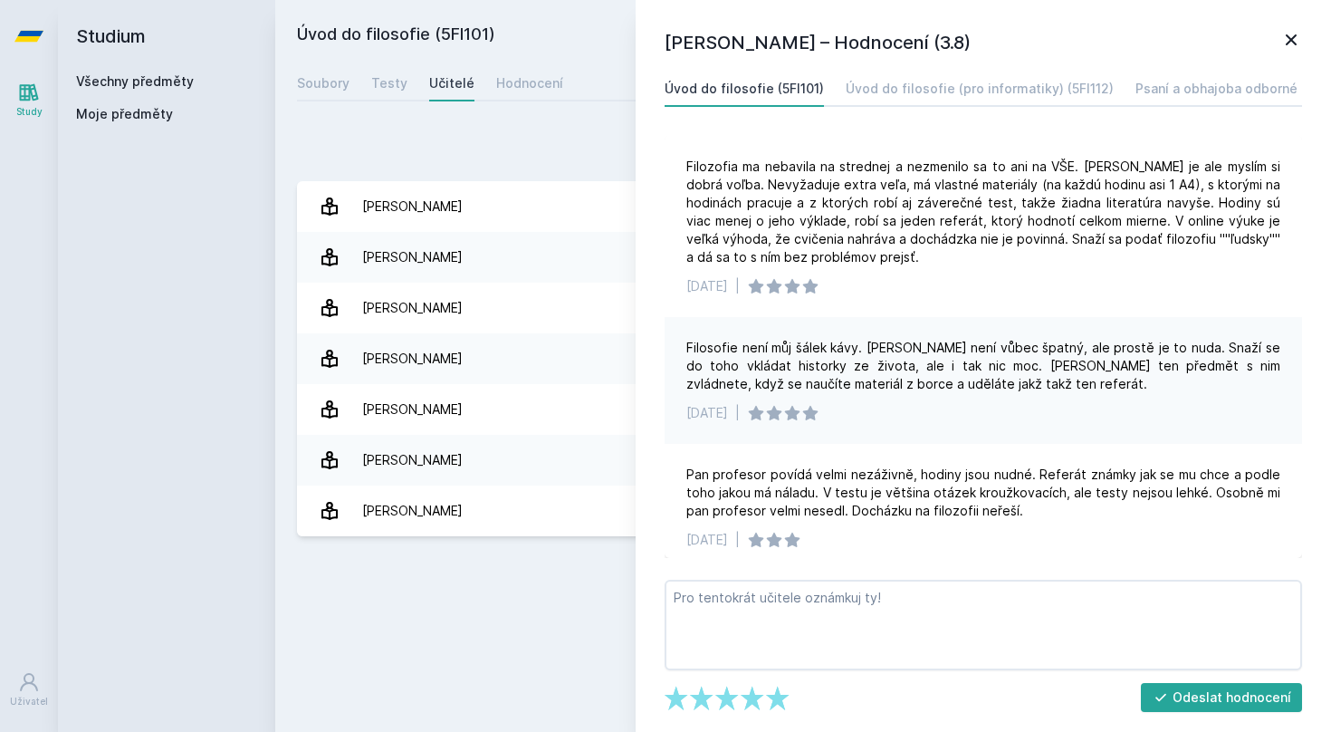
click at [139, 81] on link "Všechny předměty" at bounding box center [135, 80] width 118 height 15
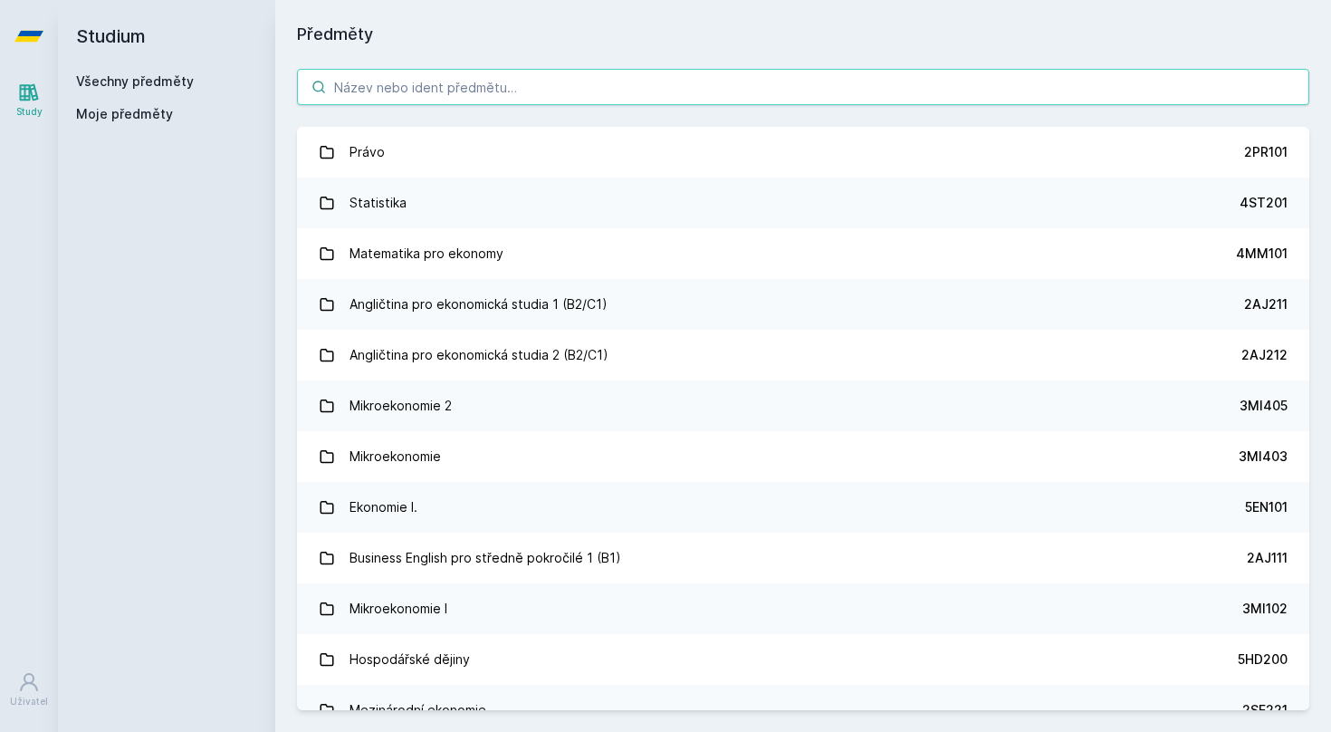
click at [440, 78] on input "search" at bounding box center [803, 87] width 1012 height 36
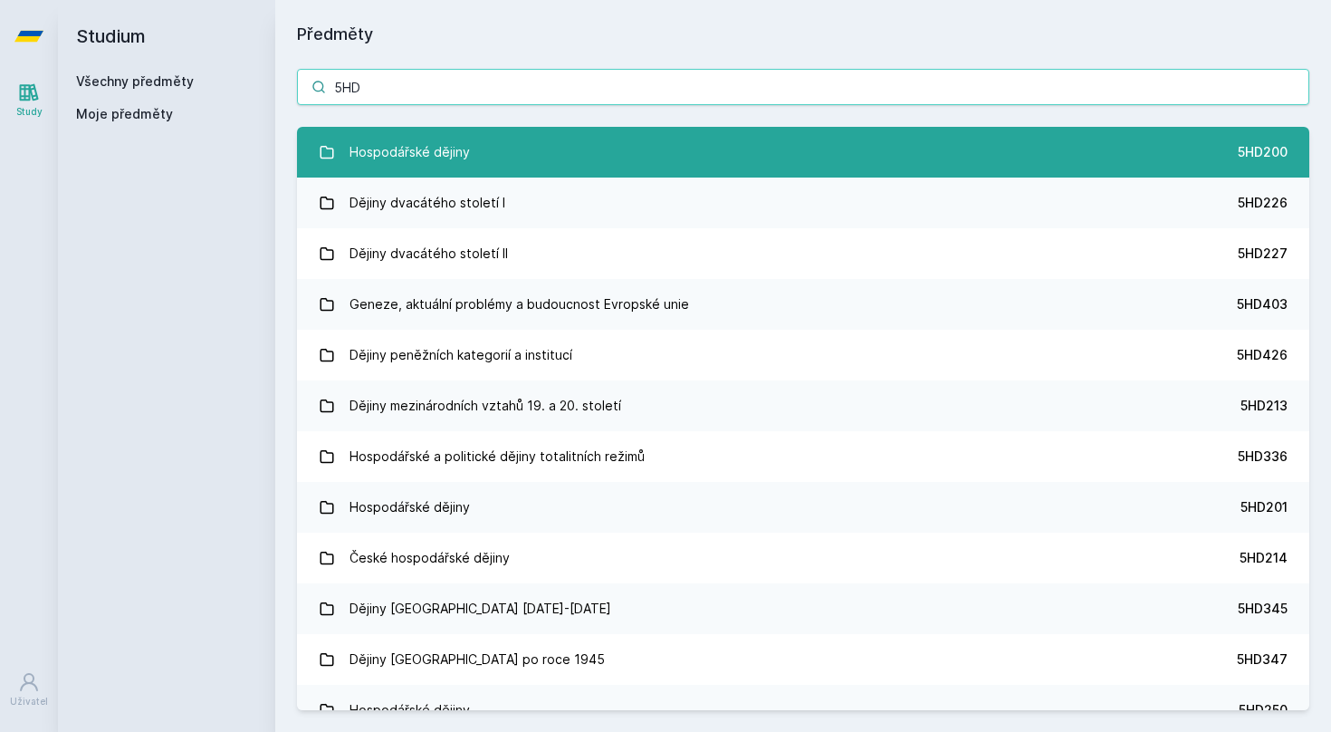
type input "5HD"
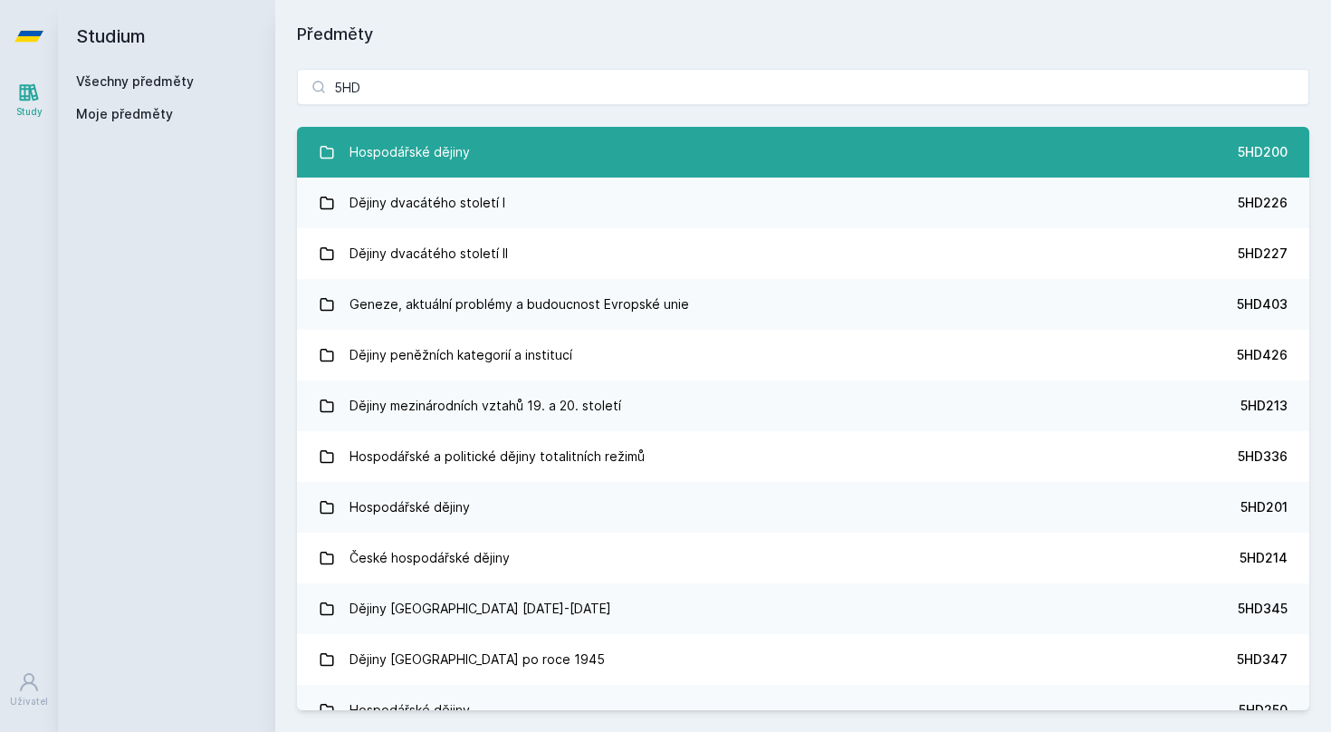
click at [454, 153] on div "Hospodářské dějiny" at bounding box center [409, 152] width 120 height 36
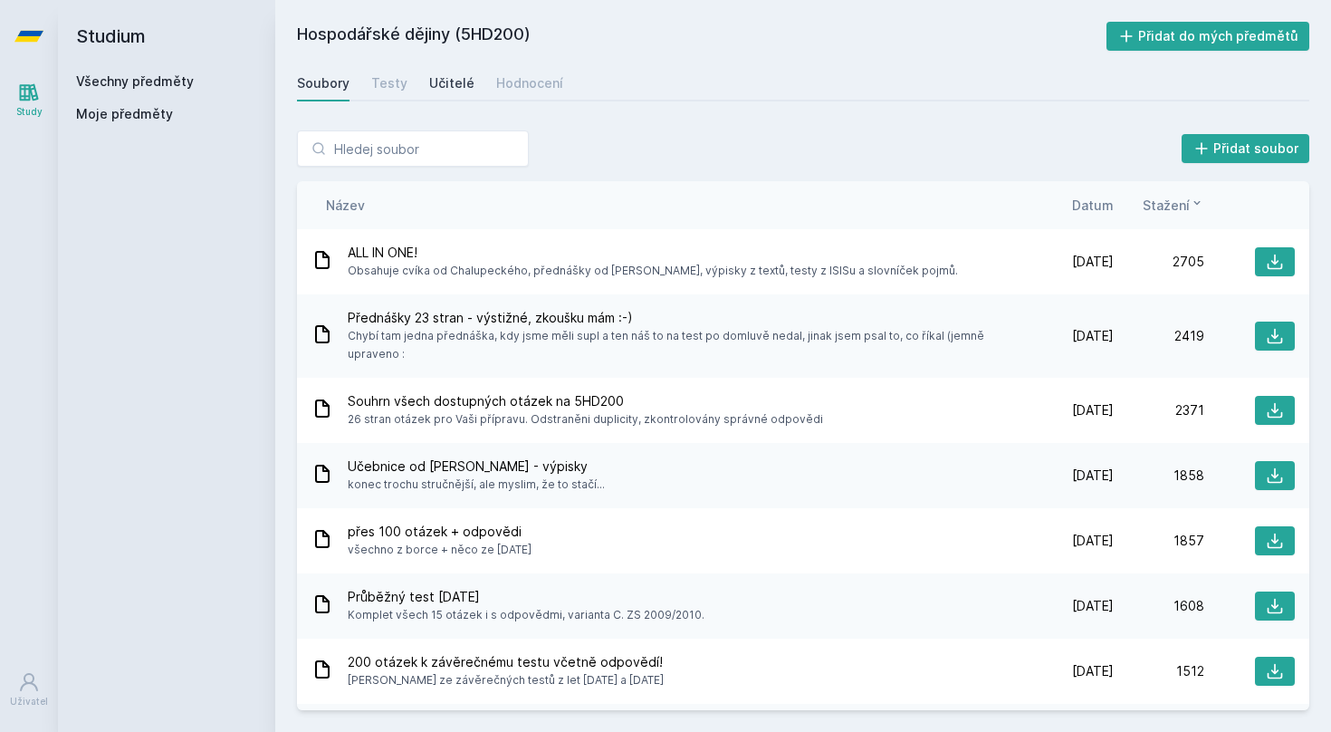
click at [445, 87] on div "Učitelé" at bounding box center [451, 83] width 45 height 18
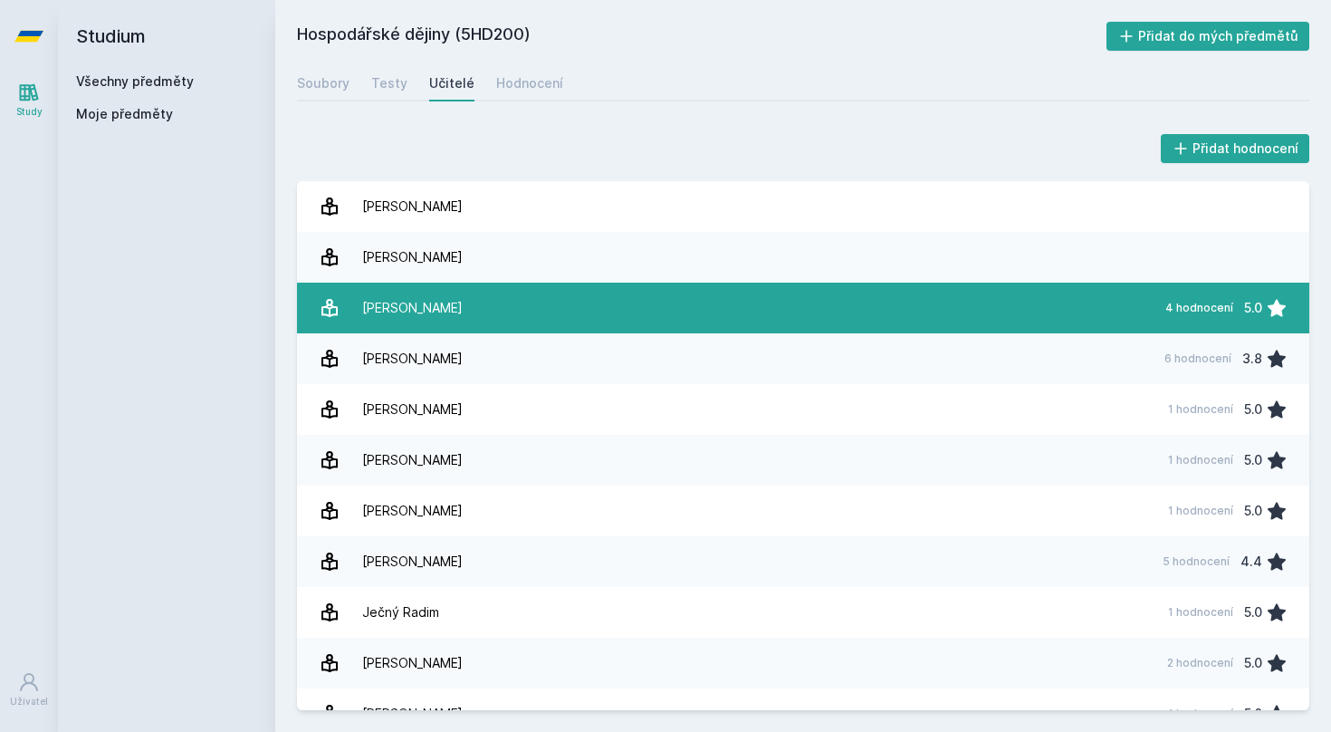
click at [589, 315] on link "[PERSON_NAME] 4 hodnocení 5.0" at bounding box center [803, 307] width 1012 height 51
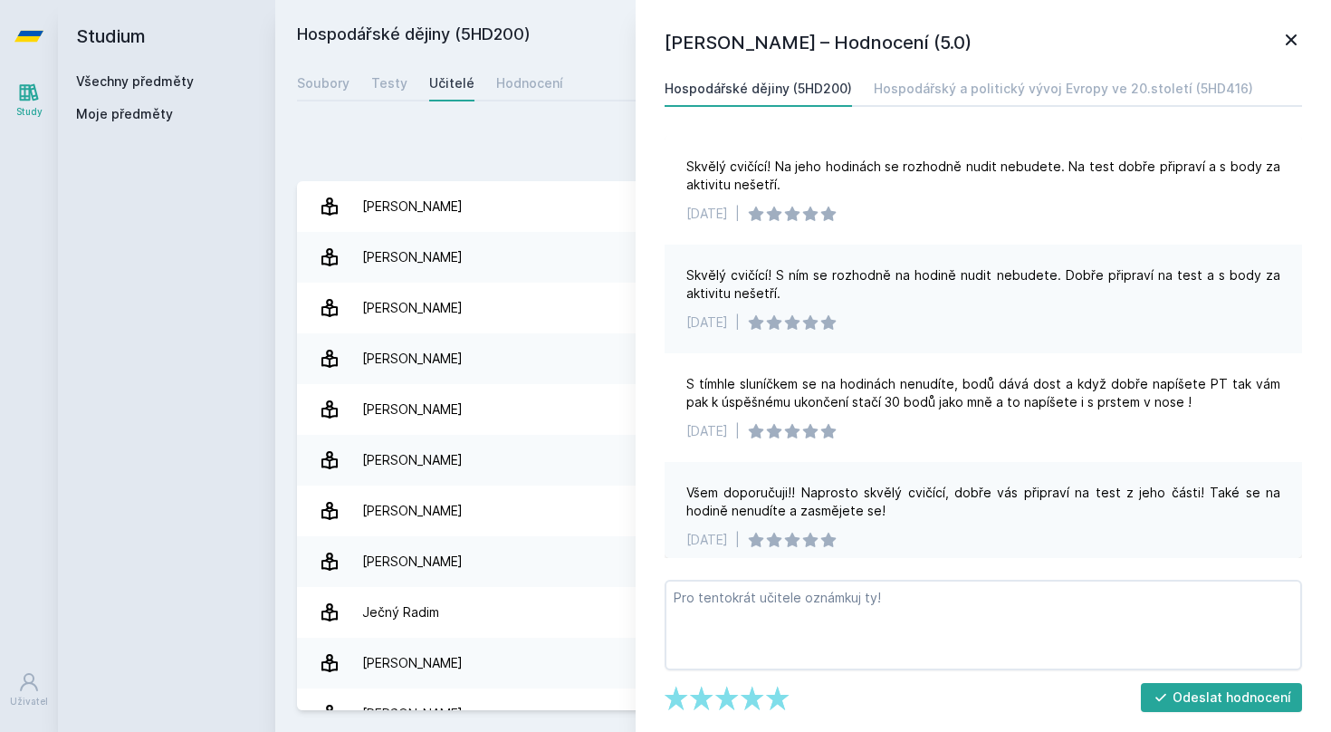
click at [1294, 36] on icon at bounding box center [1291, 39] width 11 height 11
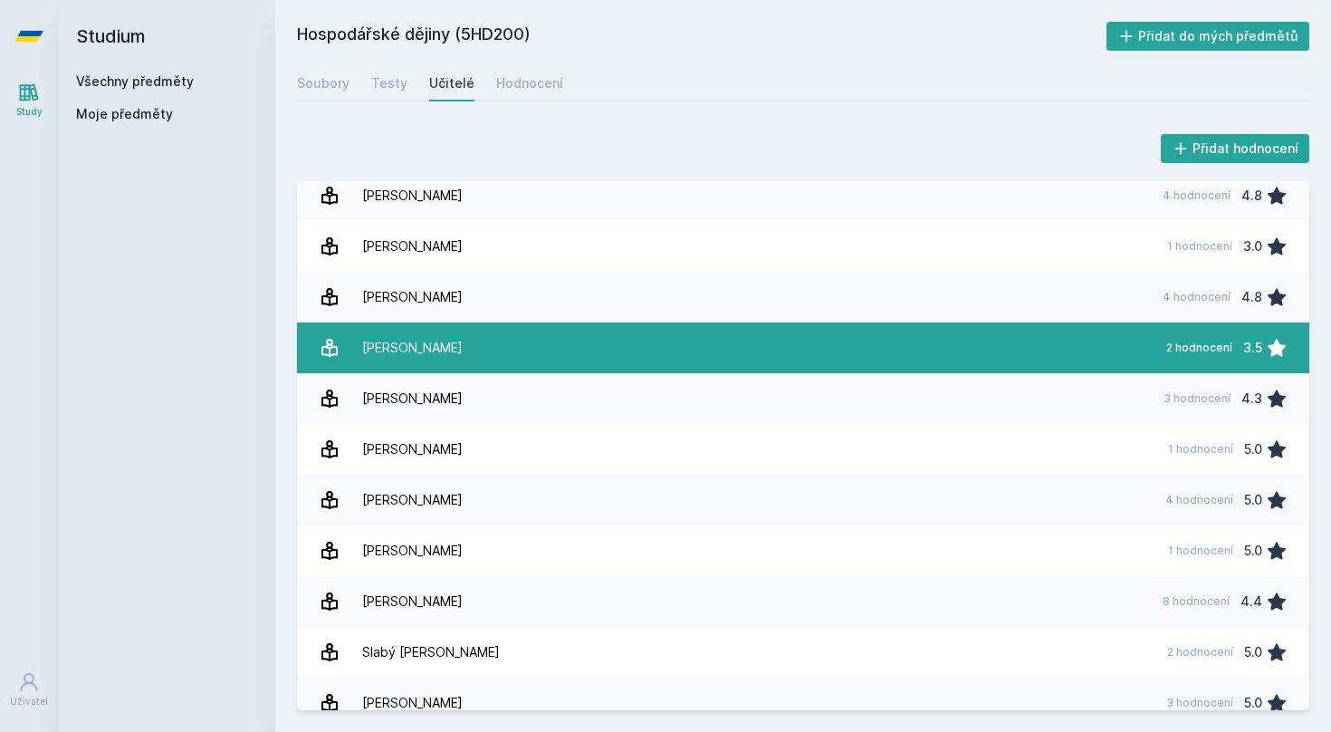
scroll to position [568, 0]
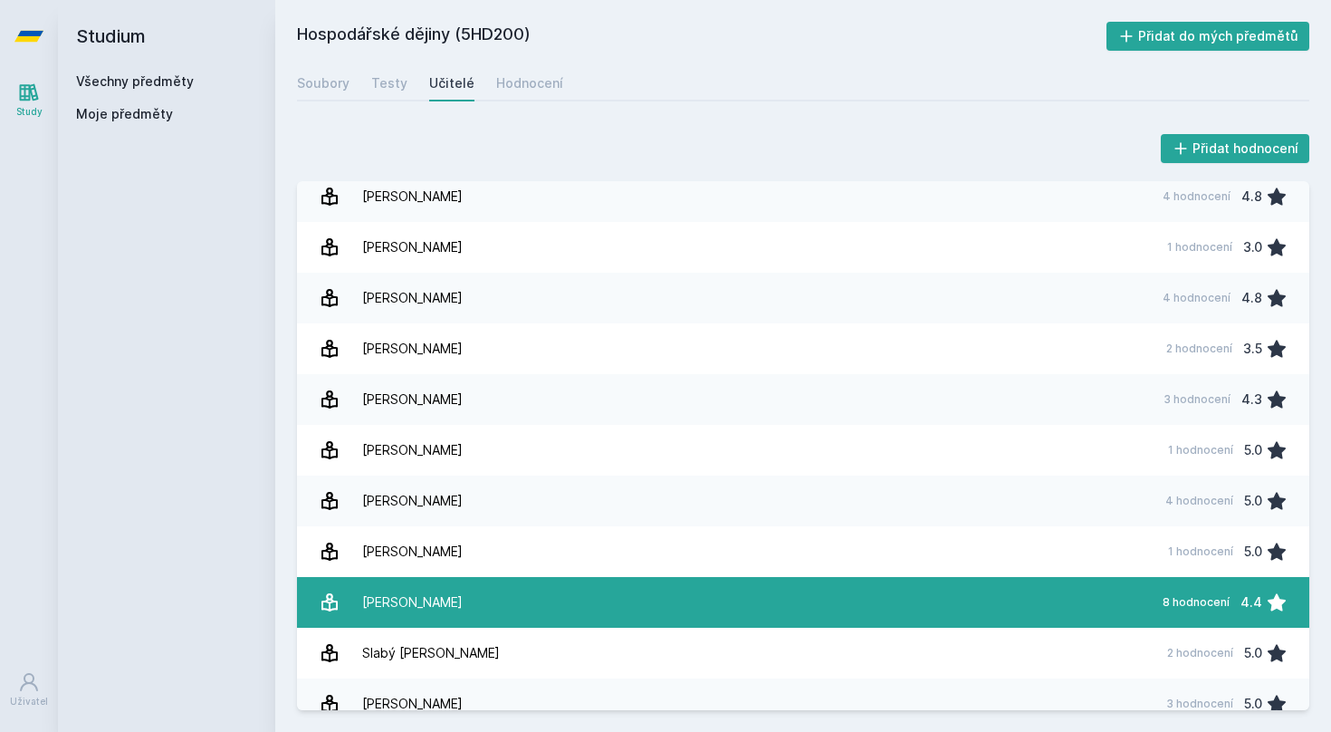
click at [787, 604] on link "[PERSON_NAME] 8 hodnocení 4.4" at bounding box center [803, 602] width 1012 height 51
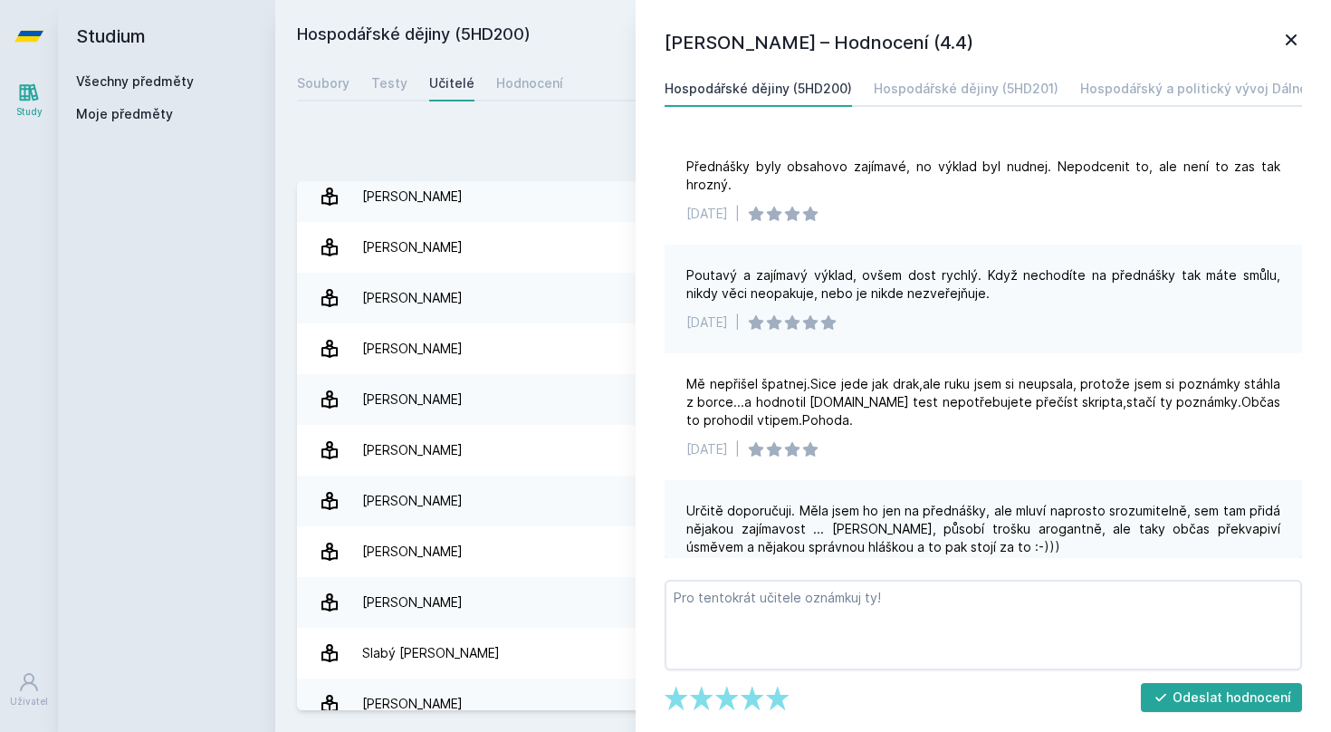
click at [1287, 44] on icon at bounding box center [1291, 39] width 11 height 11
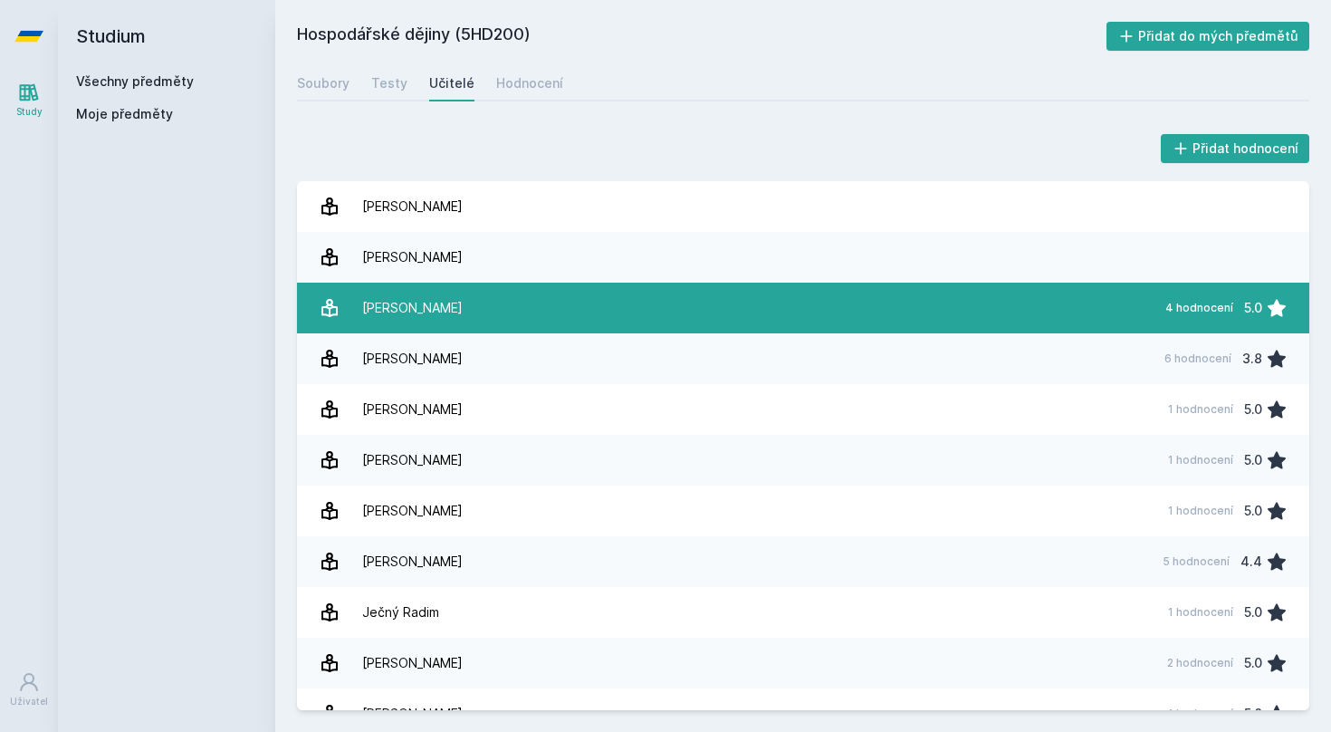
click at [852, 314] on link "[PERSON_NAME] 4 hodnocení 5.0" at bounding box center [803, 307] width 1012 height 51
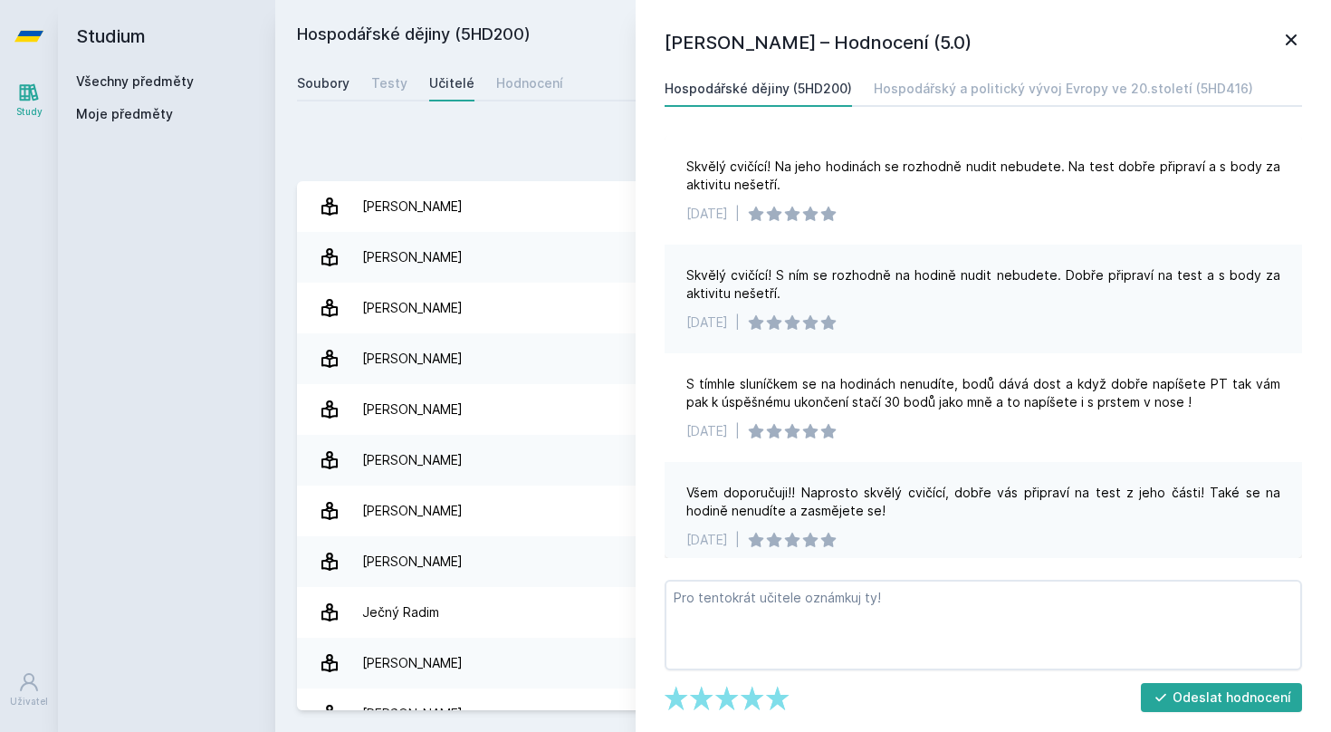
click at [336, 86] on div "Soubory" at bounding box center [323, 83] width 53 height 18
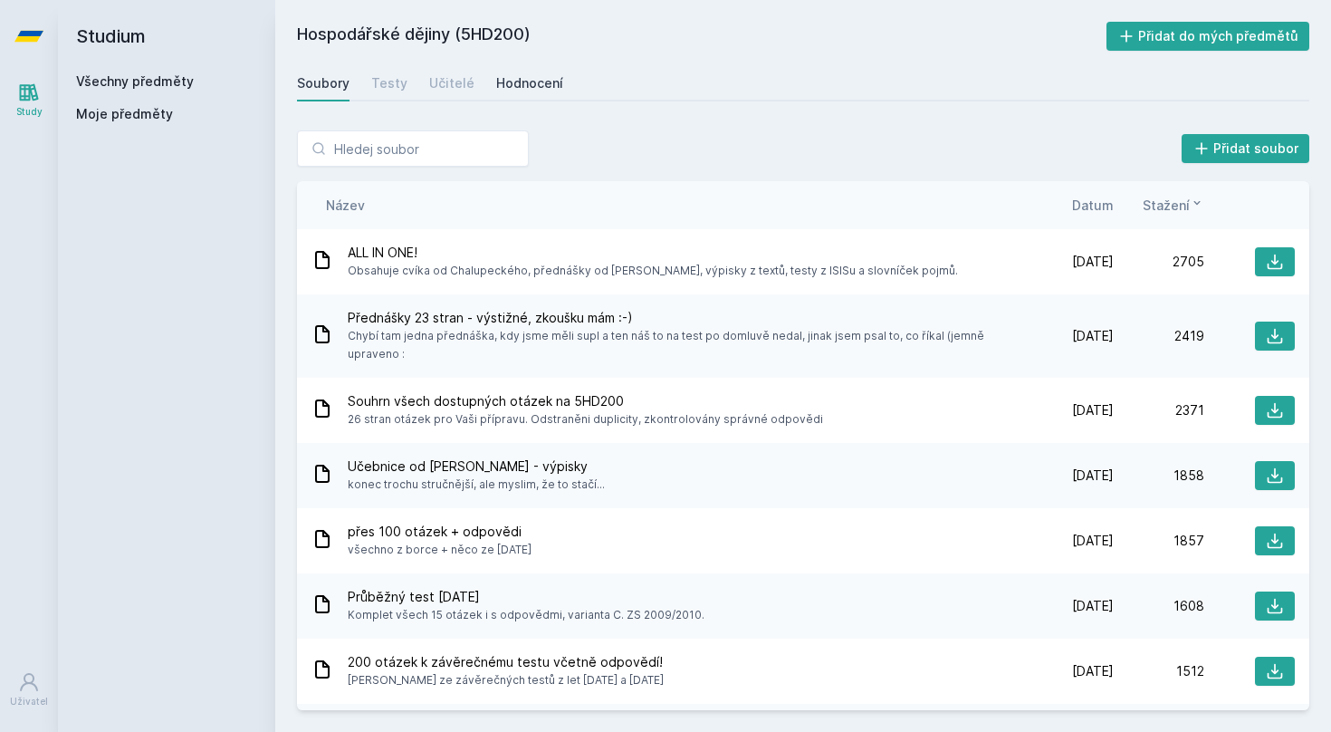
click at [535, 79] on div "Hodnocení" at bounding box center [529, 83] width 67 height 18
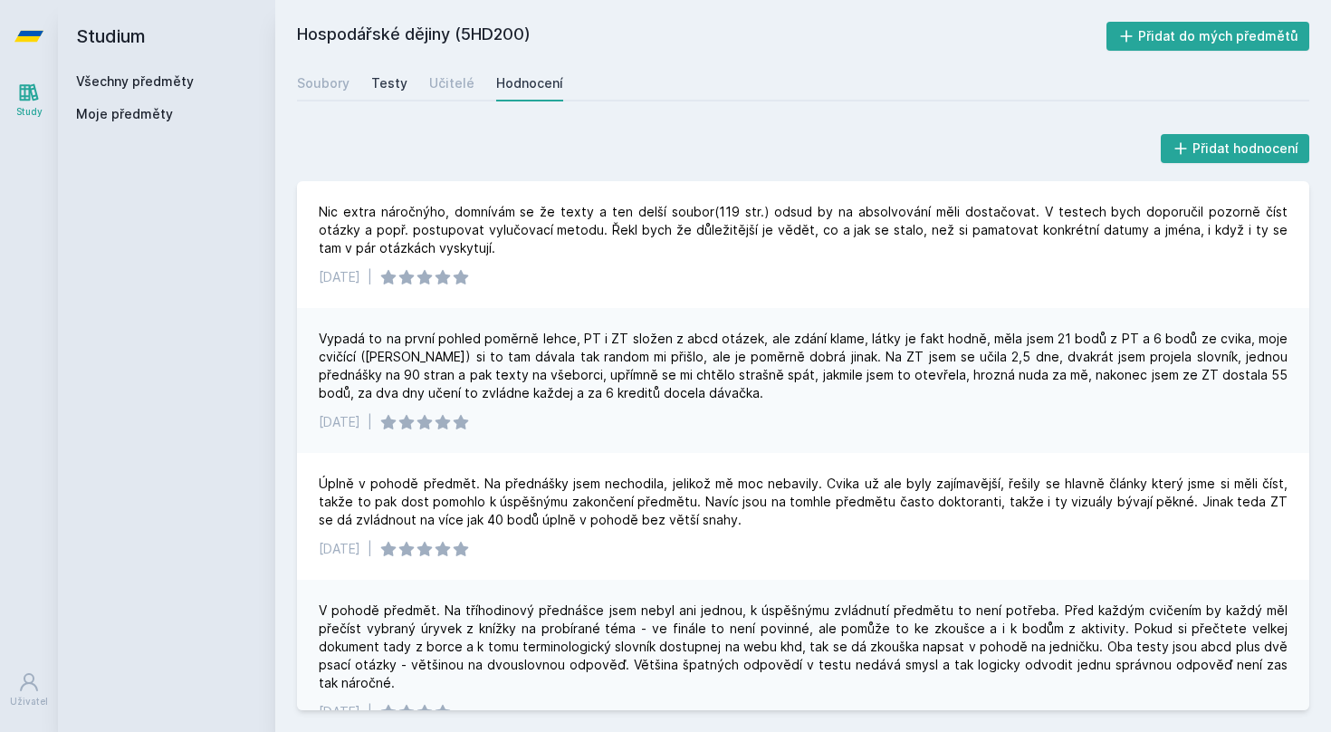
click at [391, 81] on div "Testy" at bounding box center [389, 83] width 36 height 18
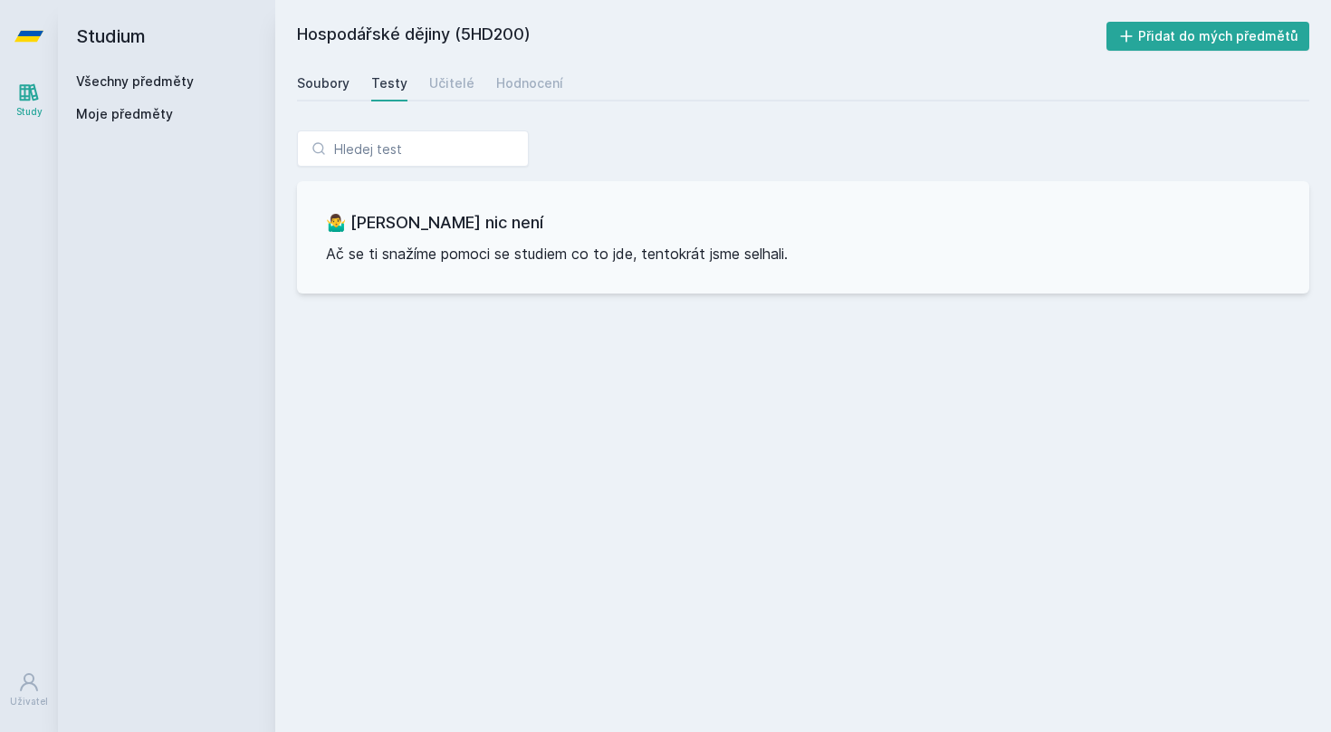
click at [329, 84] on div "Soubory" at bounding box center [323, 83] width 53 height 18
